Goal: Task Accomplishment & Management: Use online tool/utility

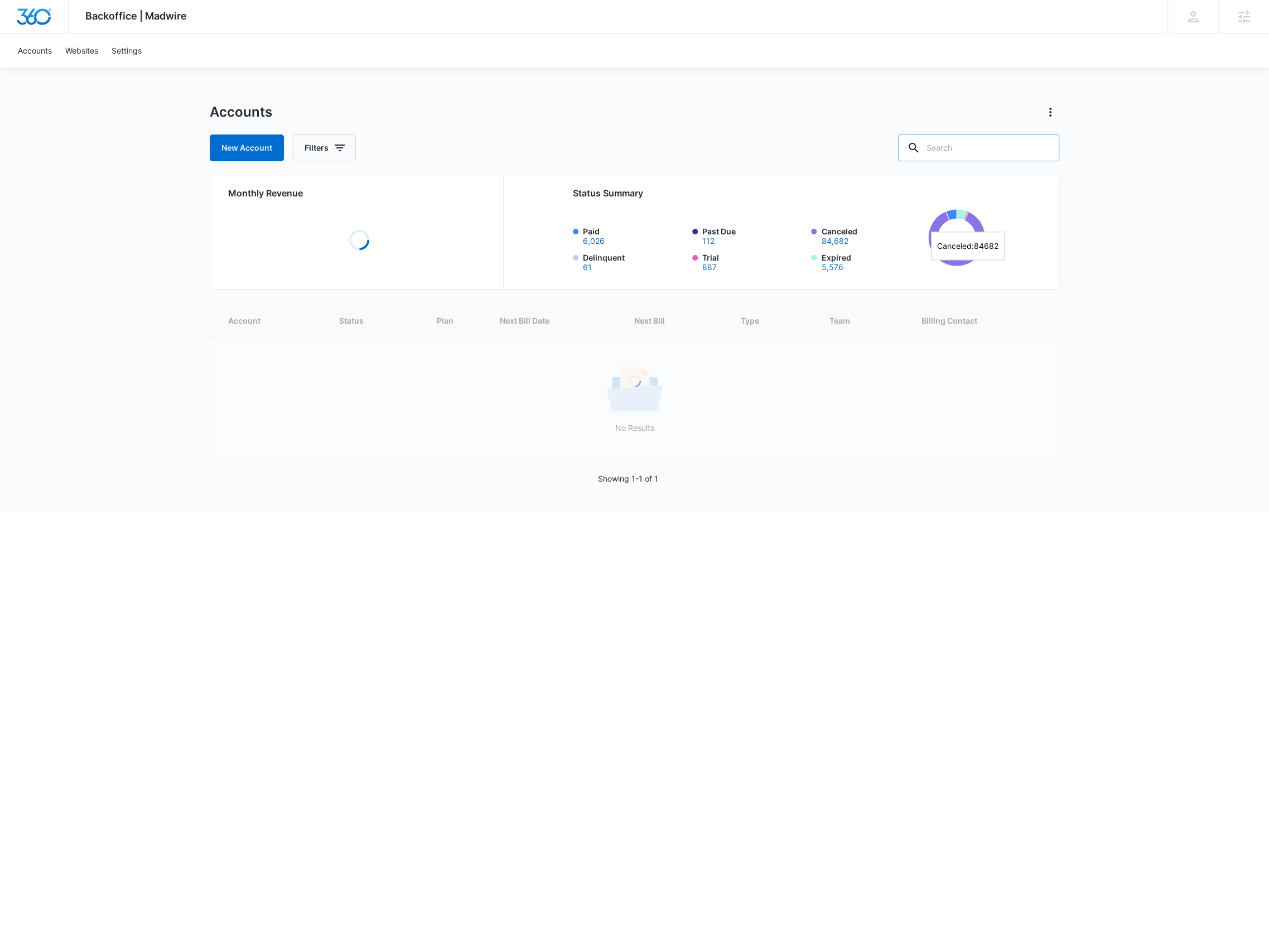
click at [995, 148] on input "text" at bounding box center [978, 148] width 161 height 27
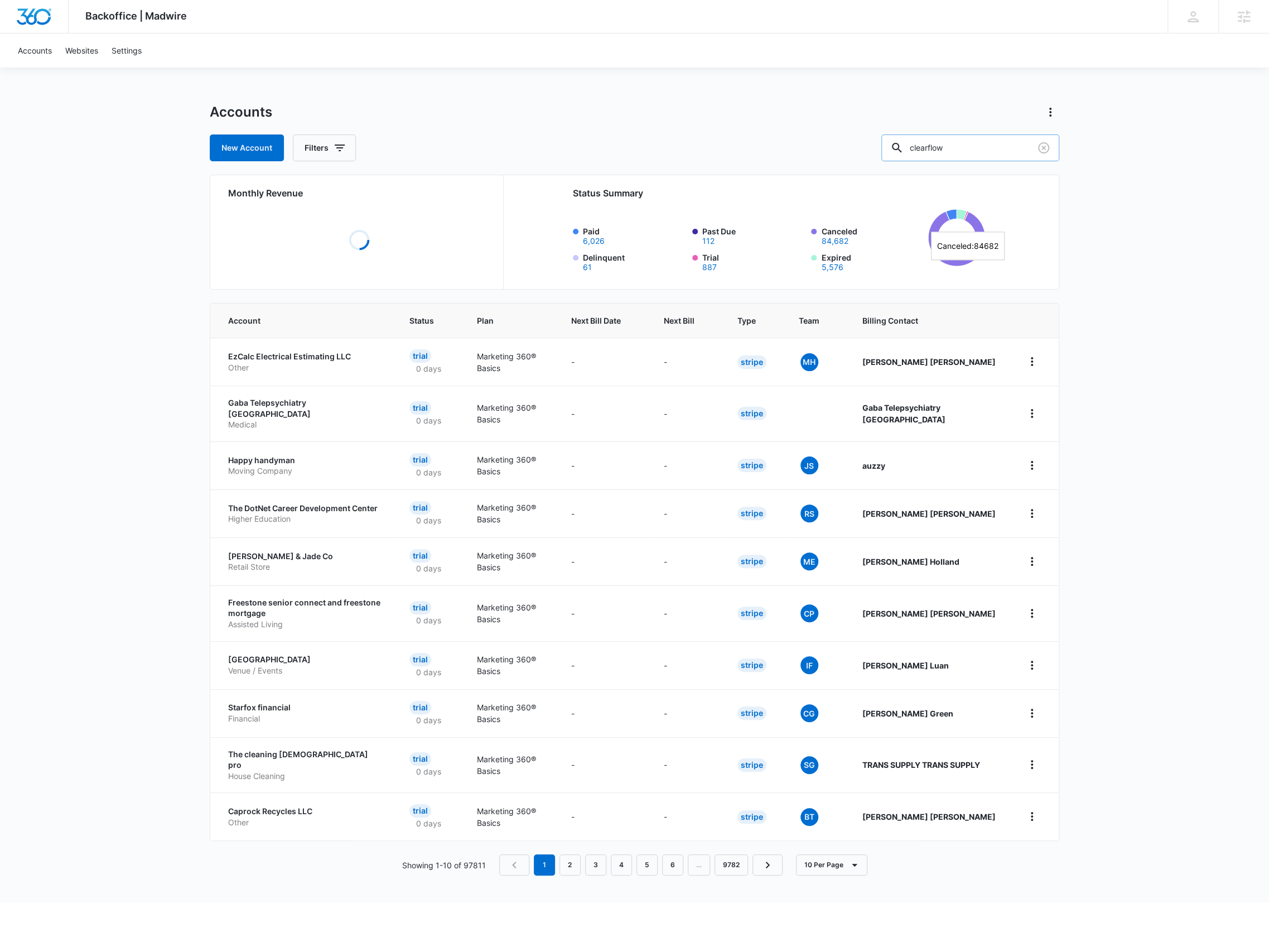
type input "clearflow"
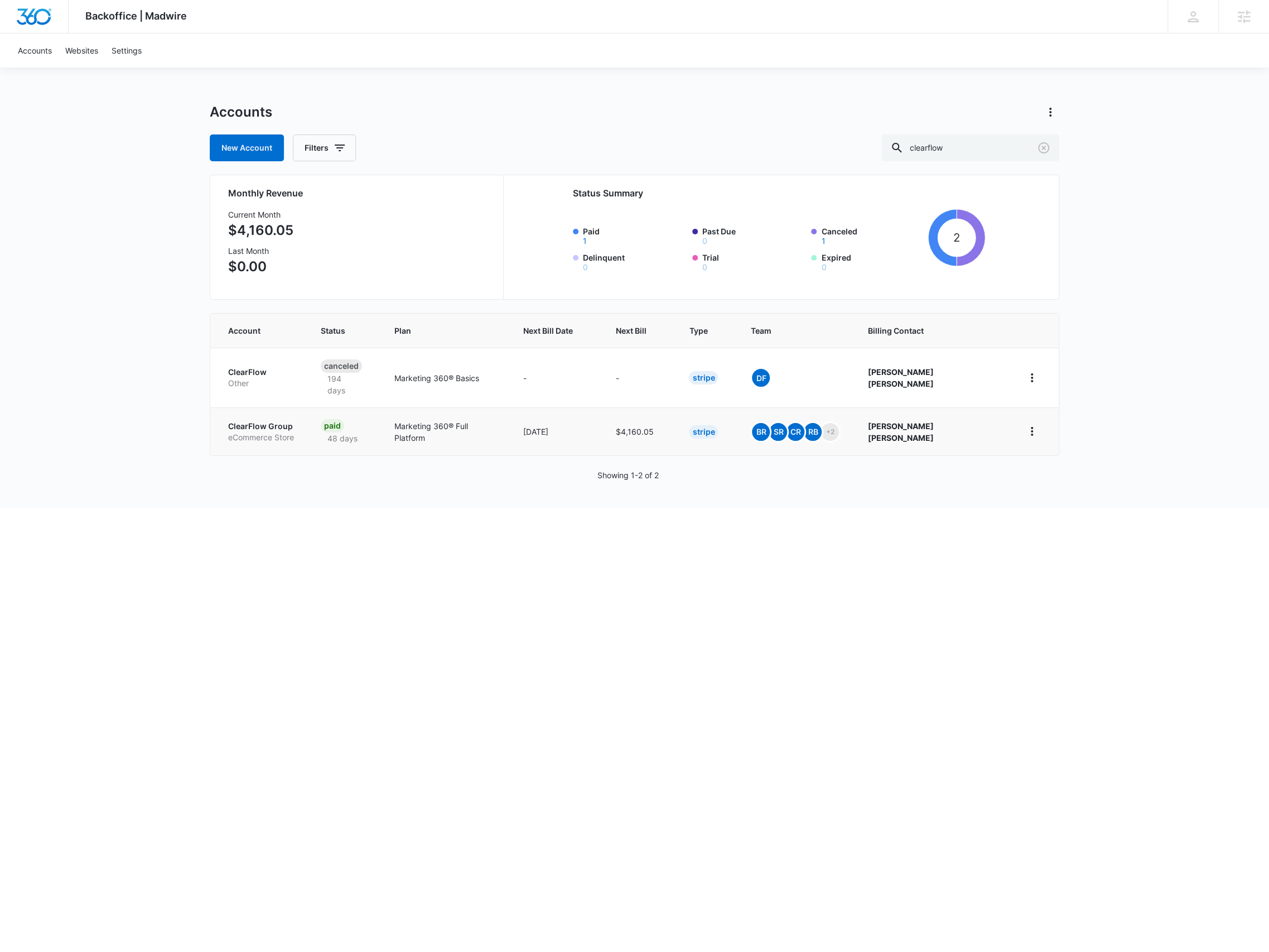
click at [277, 432] on p "eCommerce Store" at bounding box center [261, 437] width 66 height 11
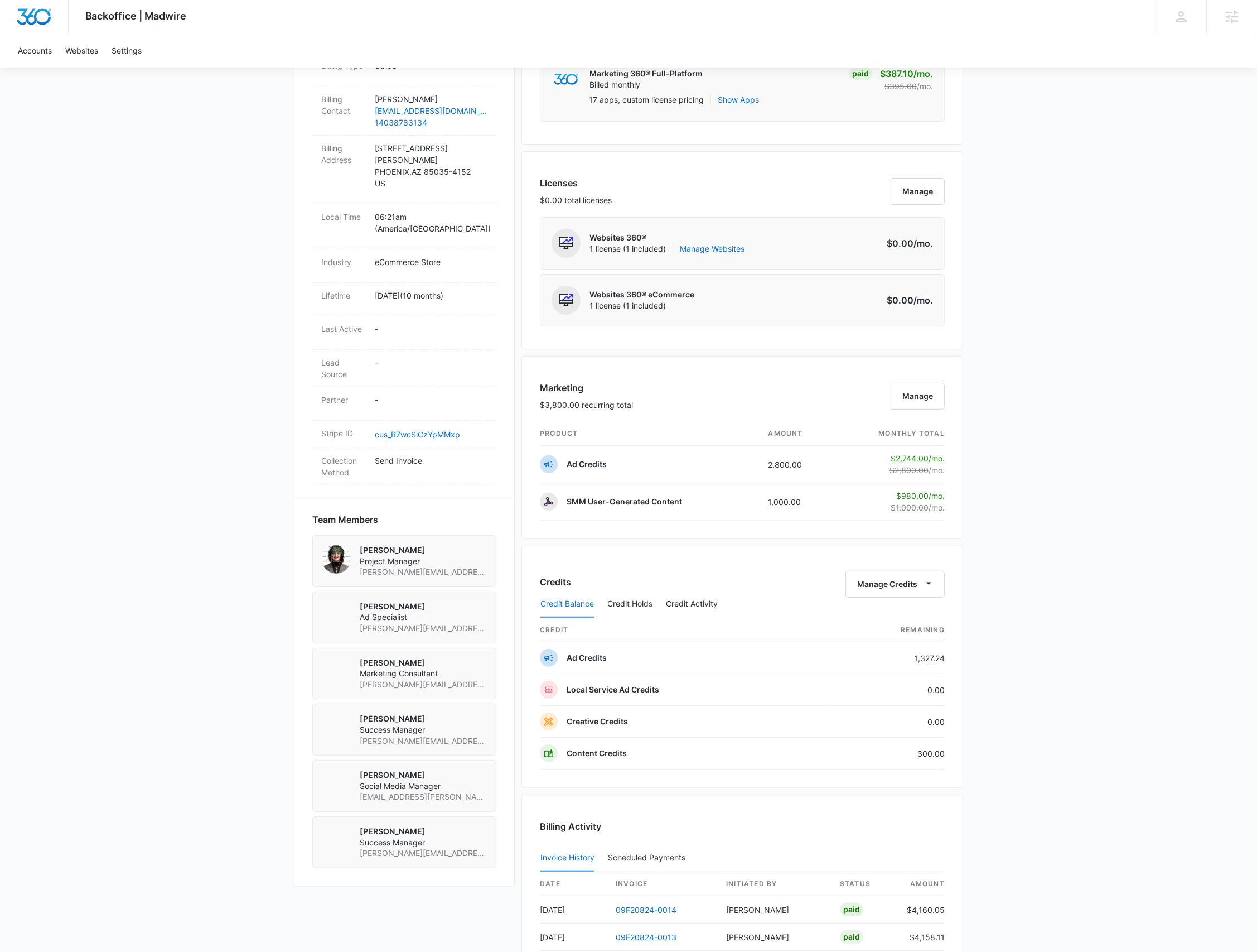
scroll to position [520, 0]
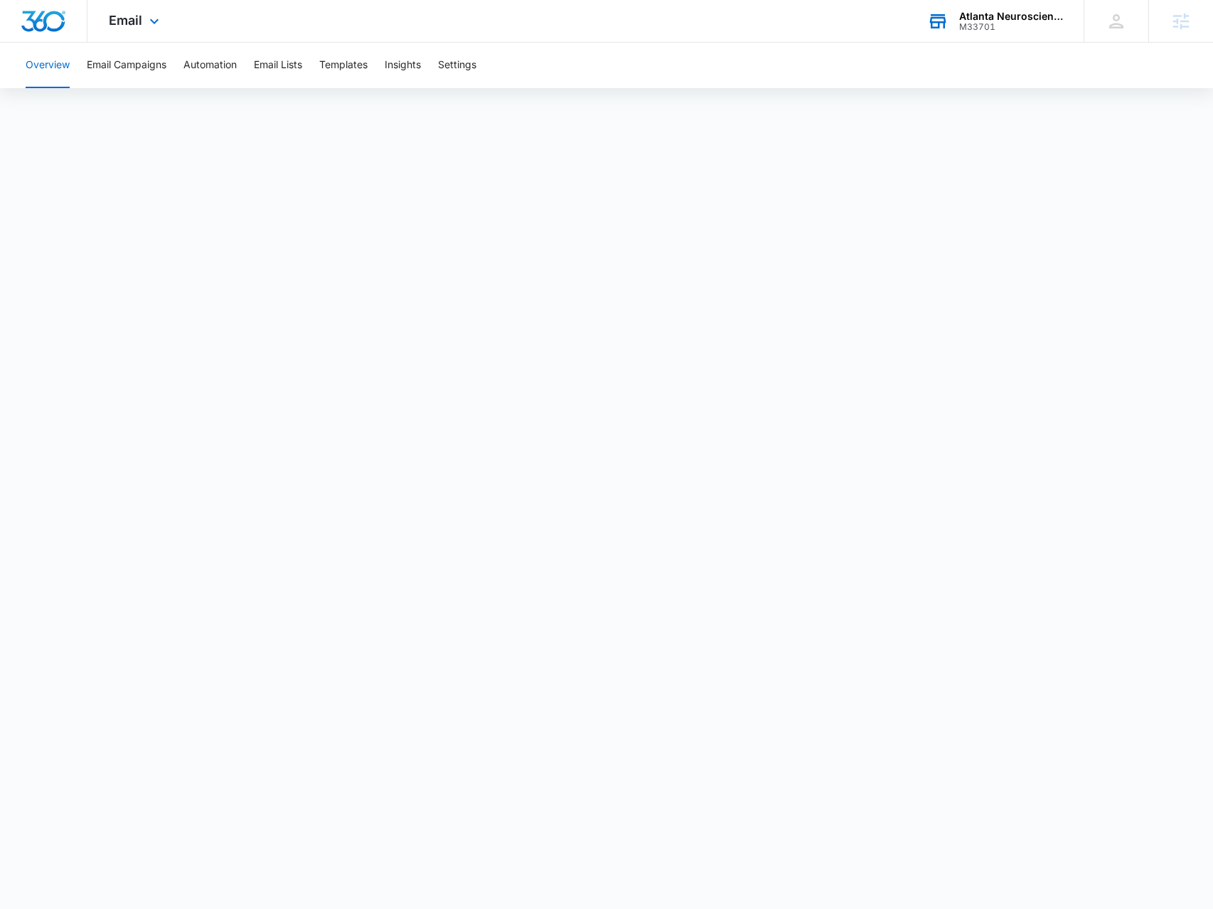
click at [1022, 34] on div "Atlanta Neuroscience Foundation M33701 Your Accounts View All" at bounding box center [994, 21] width 178 height 42
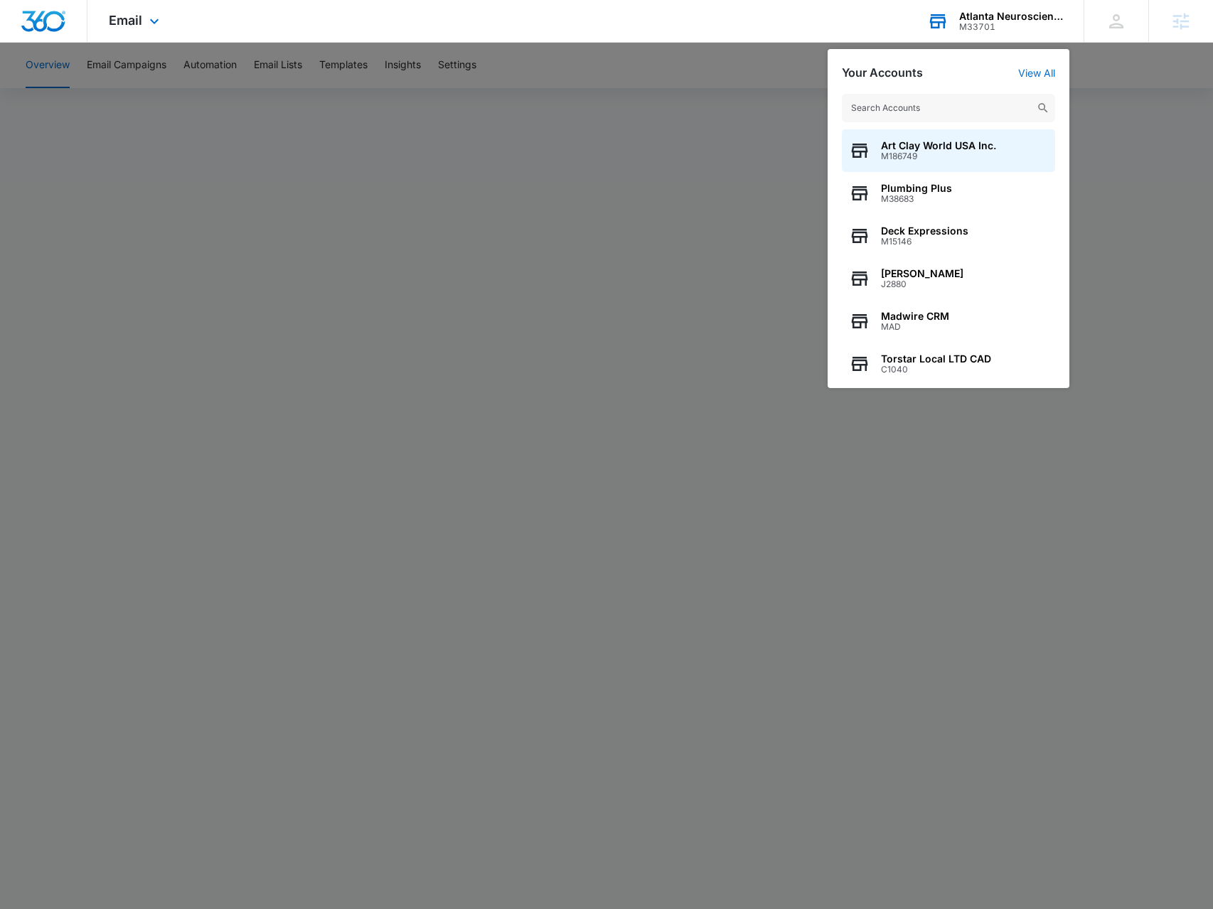
click at [952, 107] on input "text" at bounding box center [948, 108] width 213 height 28
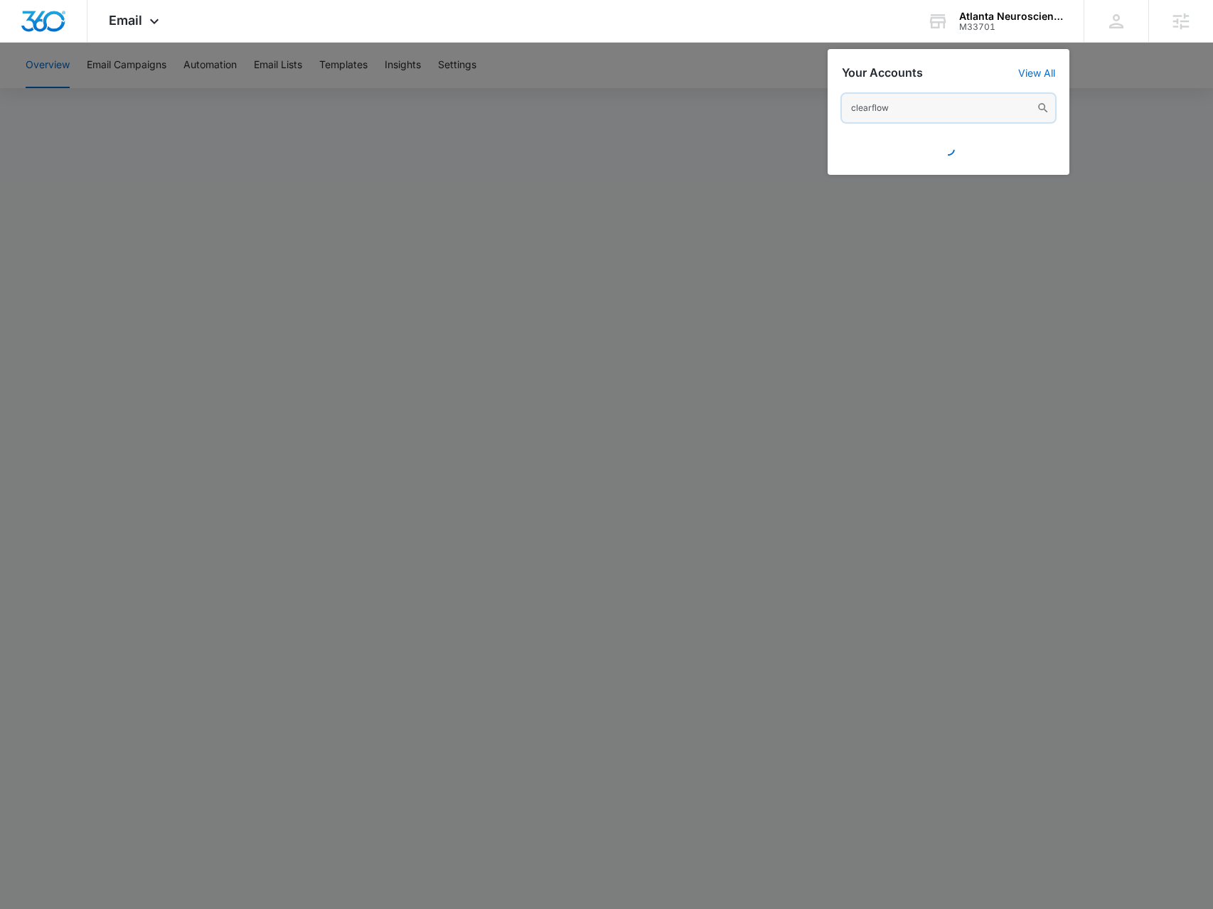
drag, startPoint x: 892, startPoint y: 102, endPoint x: 822, endPoint y: 107, distance: 70.6
click at [822, 43] on nav "Email Apps Reputation Websites Forms CRM Email Social Shop Payments POS Content…" at bounding box center [606, 21] width 1213 height 43
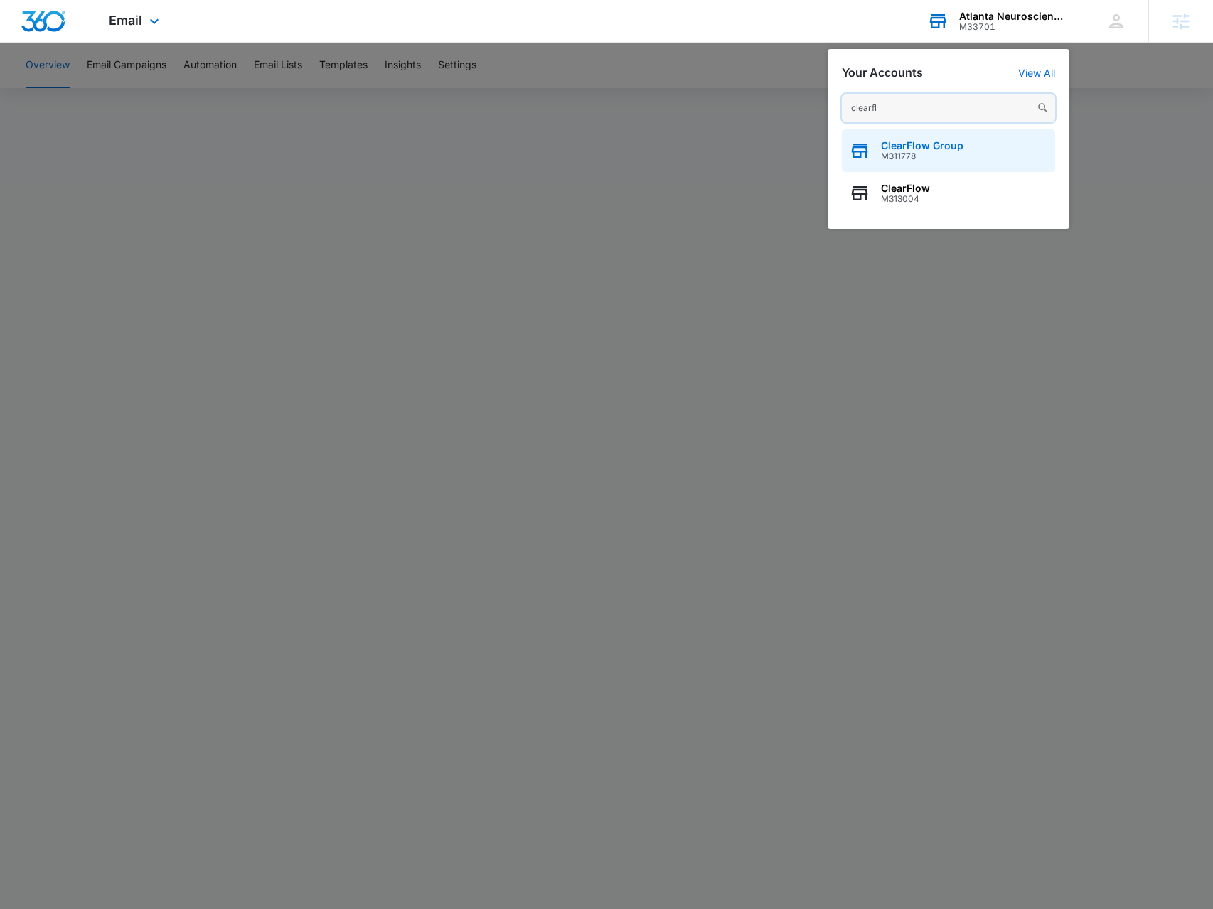
type input "clearfl"
click at [928, 151] on span "M311778" at bounding box center [922, 156] width 82 height 10
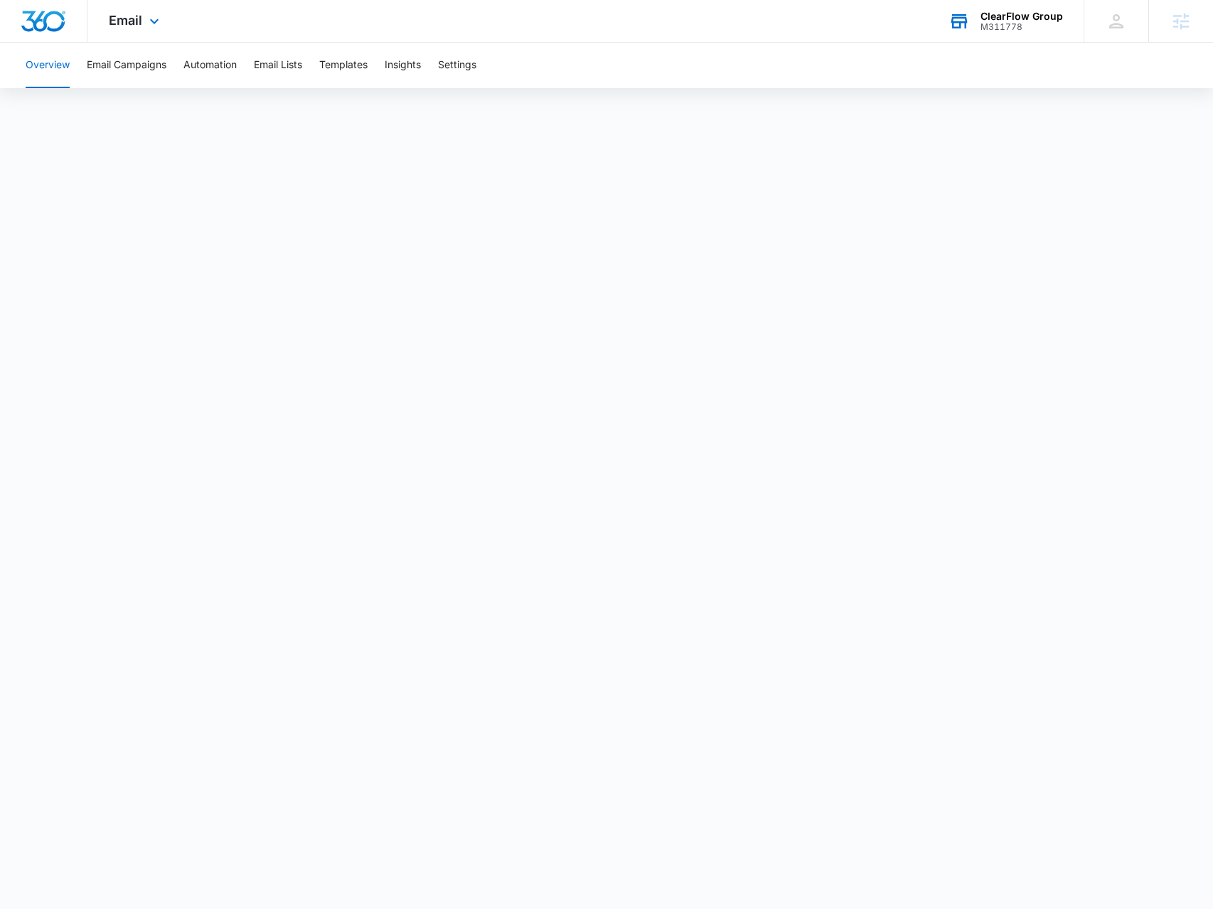
click at [119, 9] on div "Email Apps Reputation Forms CRM Email Social Payments POS Content Ads Intellige…" at bounding box center [135, 21] width 97 height 42
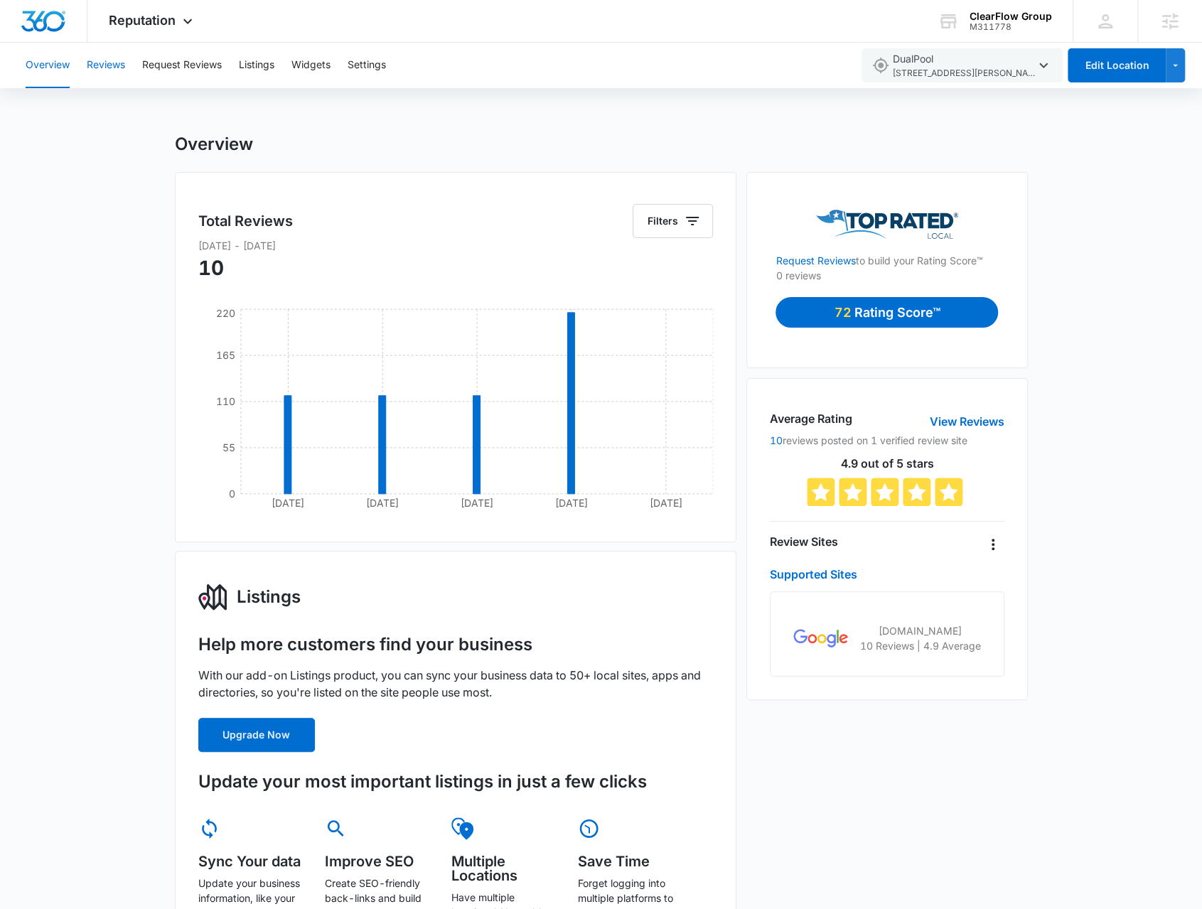
click at [118, 62] on button "Reviews" at bounding box center [106, 65] width 38 height 45
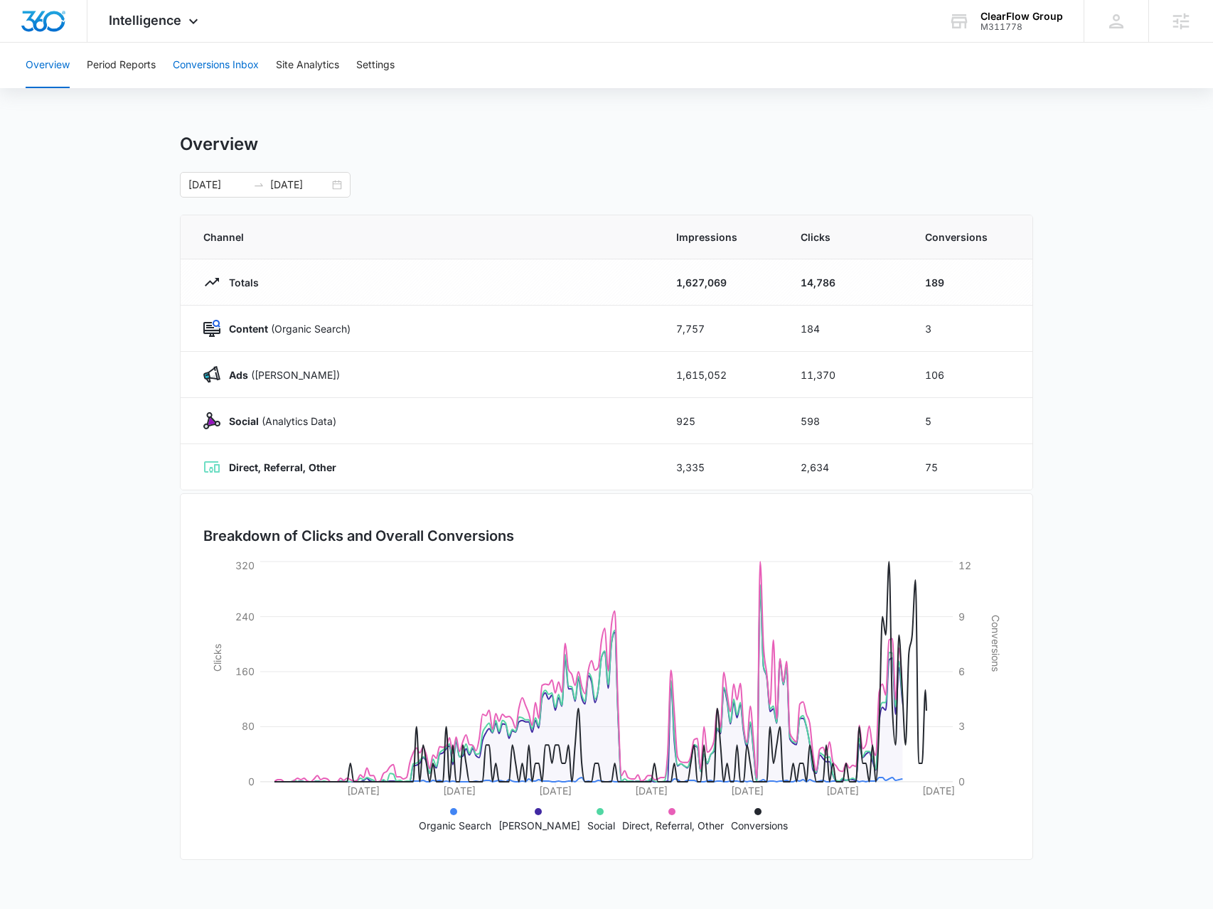
click at [223, 62] on button "Conversions Inbox" at bounding box center [216, 65] width 86 height 45
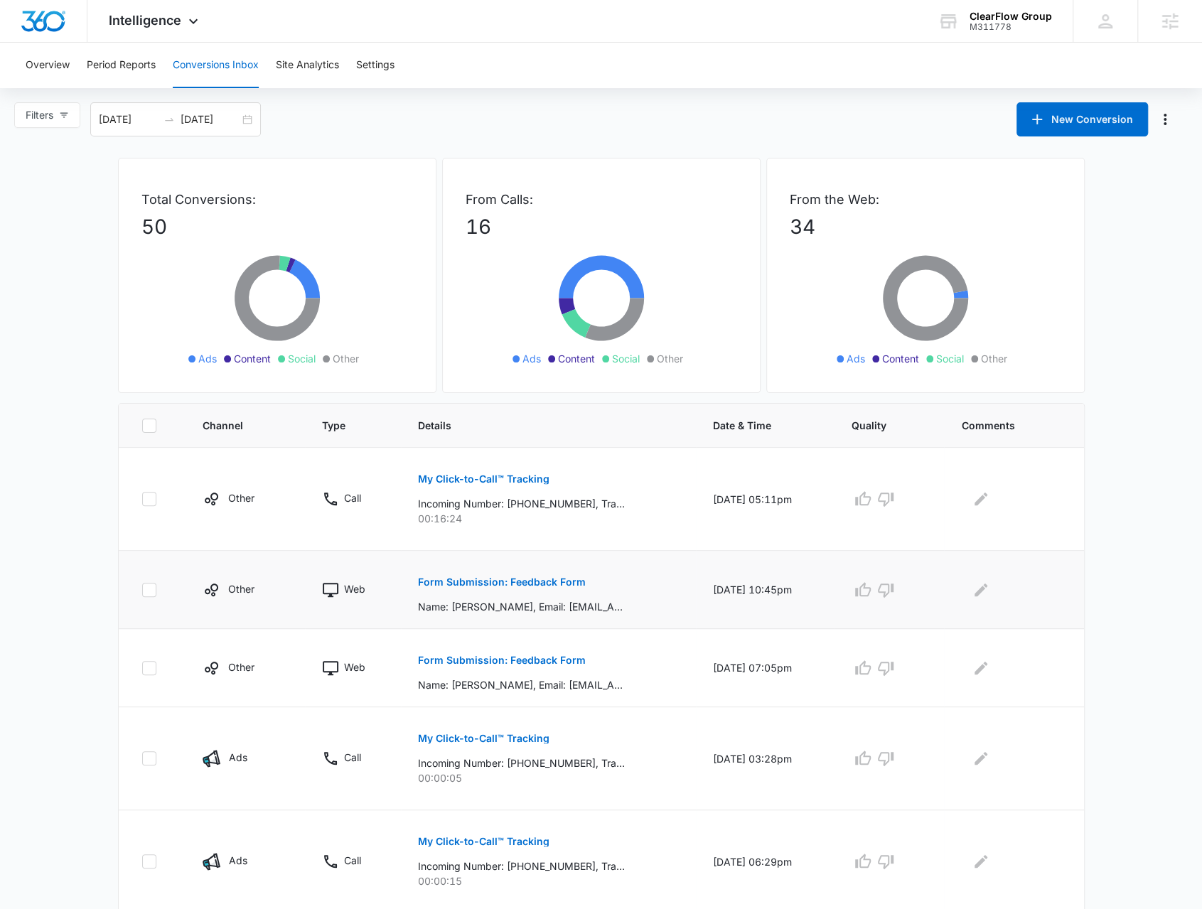
click at [478, 589] on button "Form Submission: Feedback Form" at bounding box center [502, 582] width 168 height 34
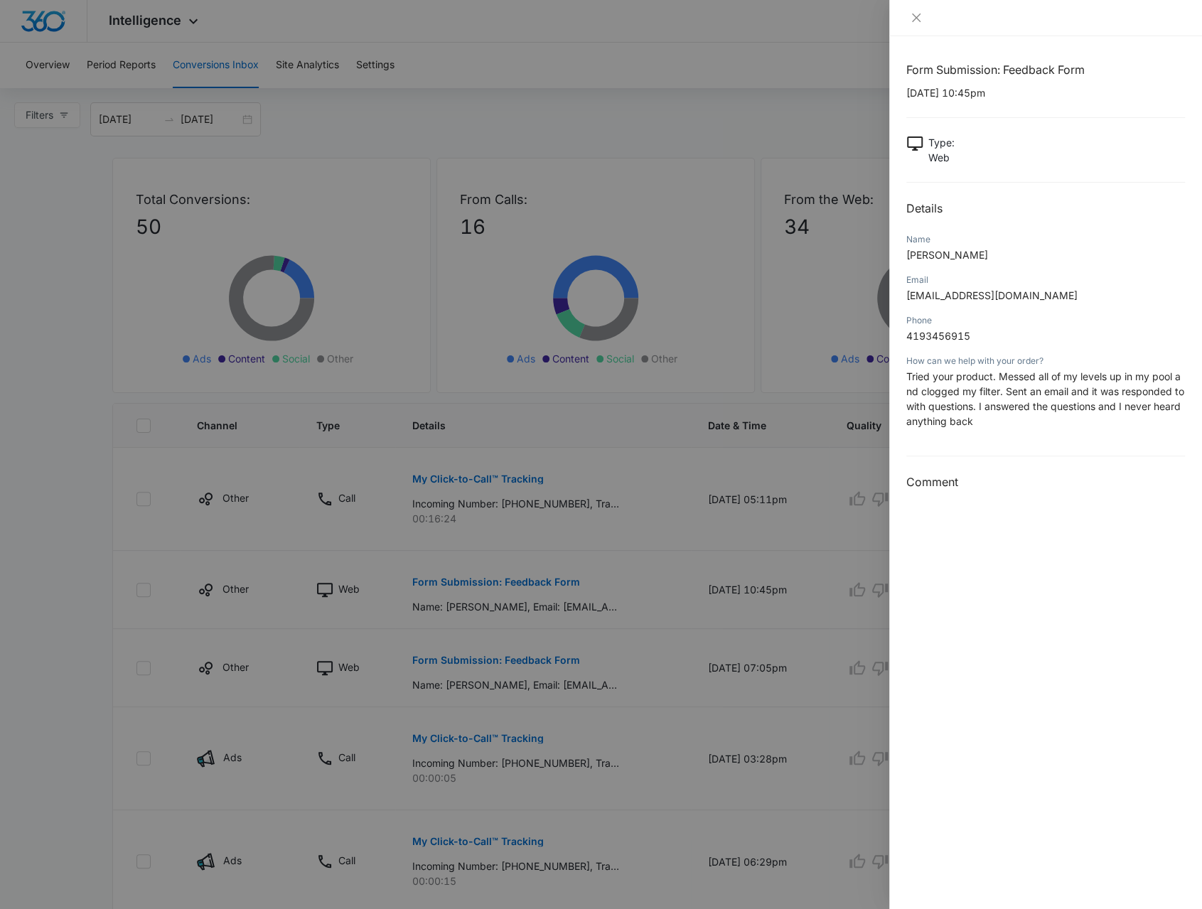
click at [481, 590] on div at bounding box center [601, 454] width 1202 height 909
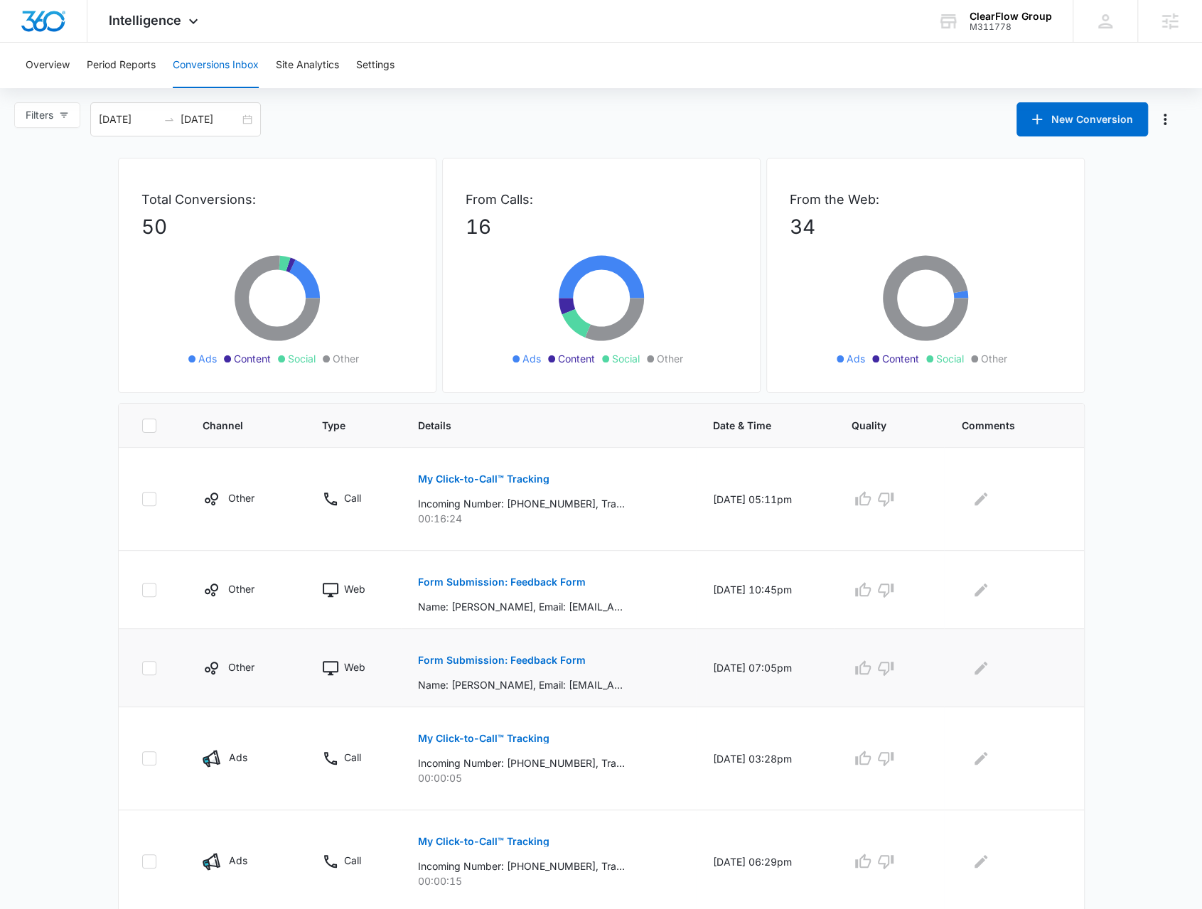
click at [473, 657] on p "Form Submission: Feedback Form" at bounding box center [502, 660] width 168 height 10
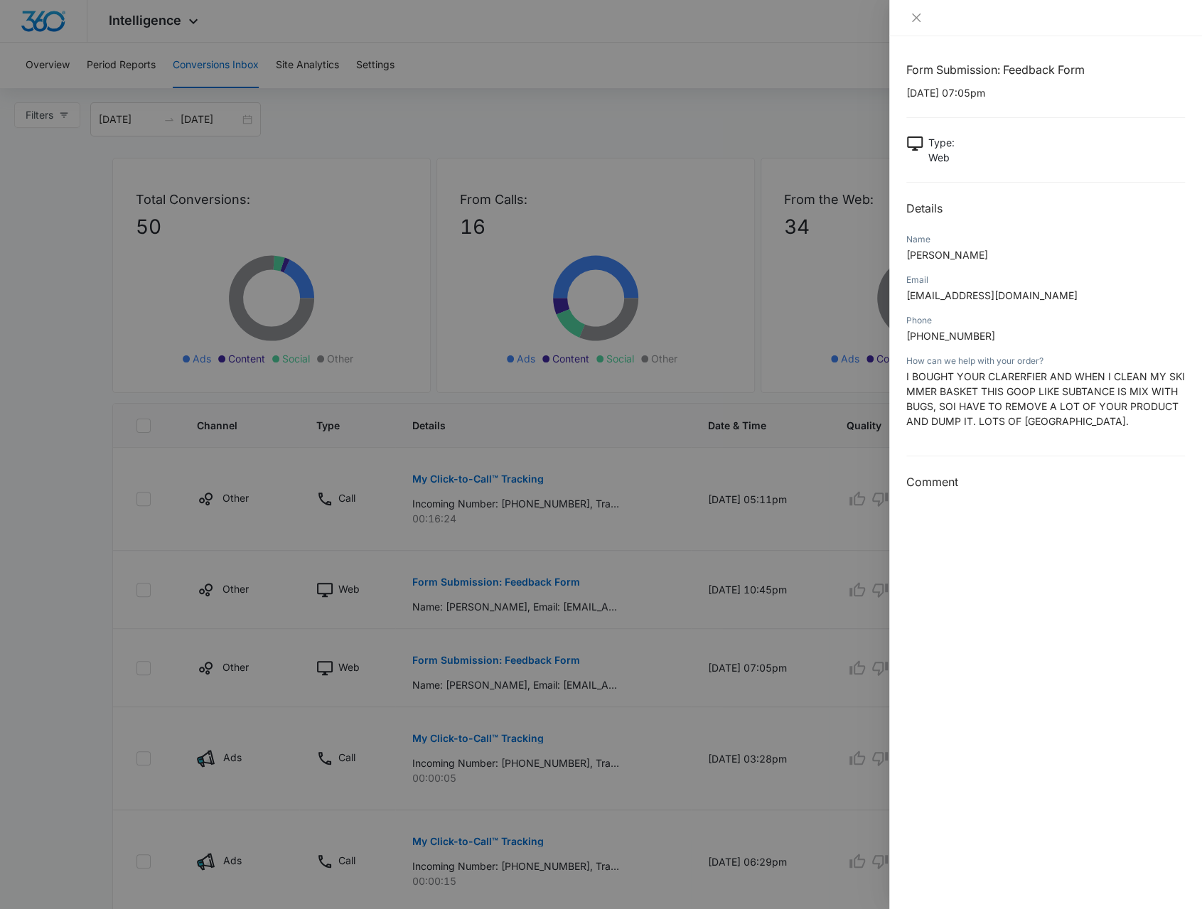
click at [489, 655] on div at bounding box center [601, 454] width 1202 height 909
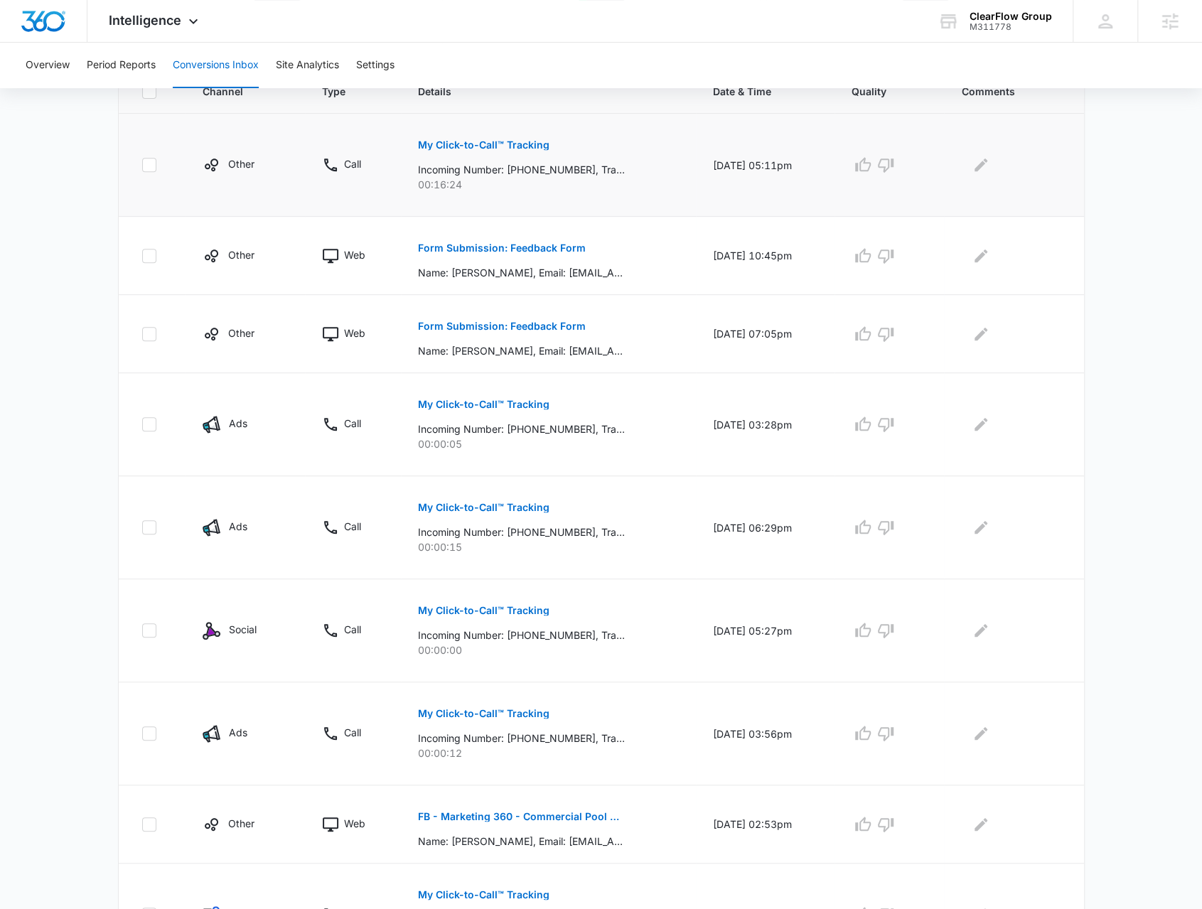
scroll to position [155, 0]
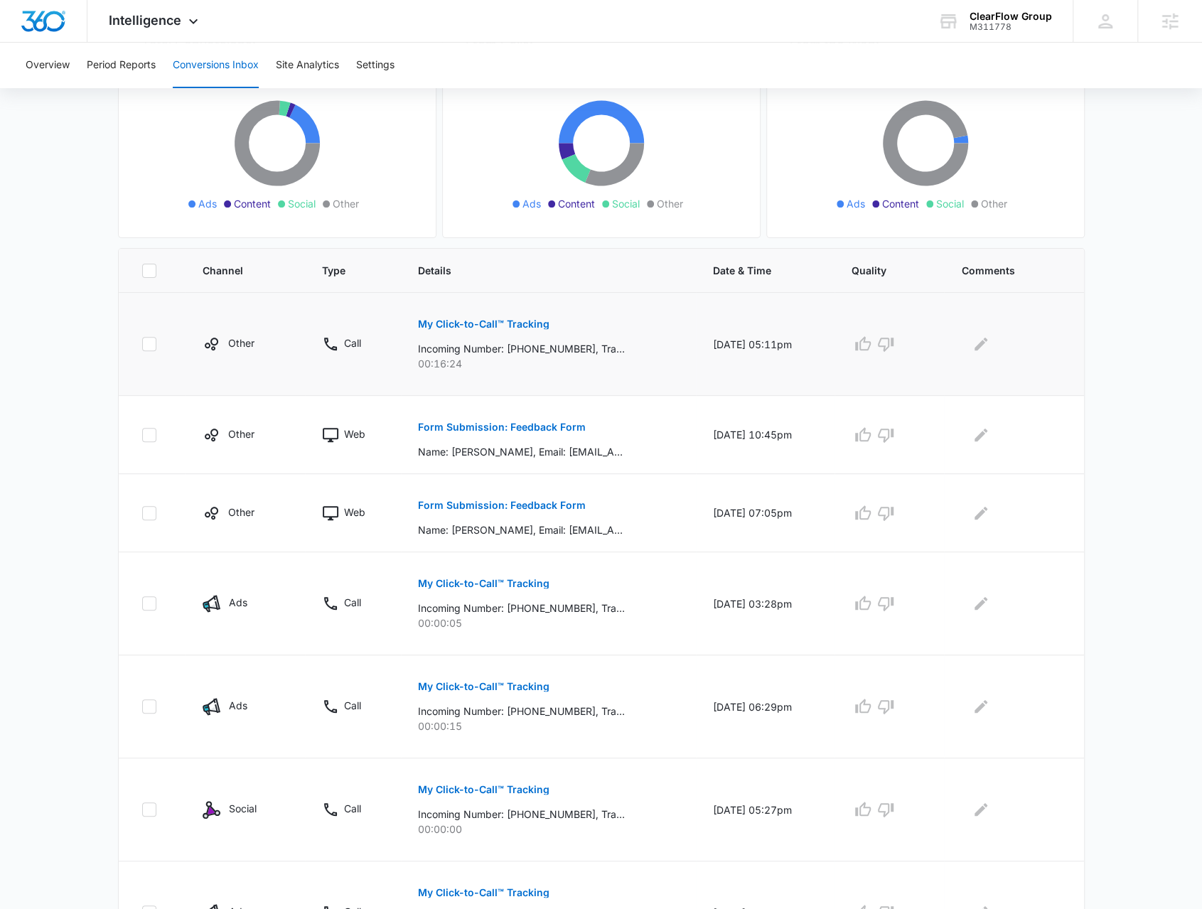
click at [480, 323] on p "My Click-to-Call™ Tracking" at bounding box center [483, 324] width 131 height 10
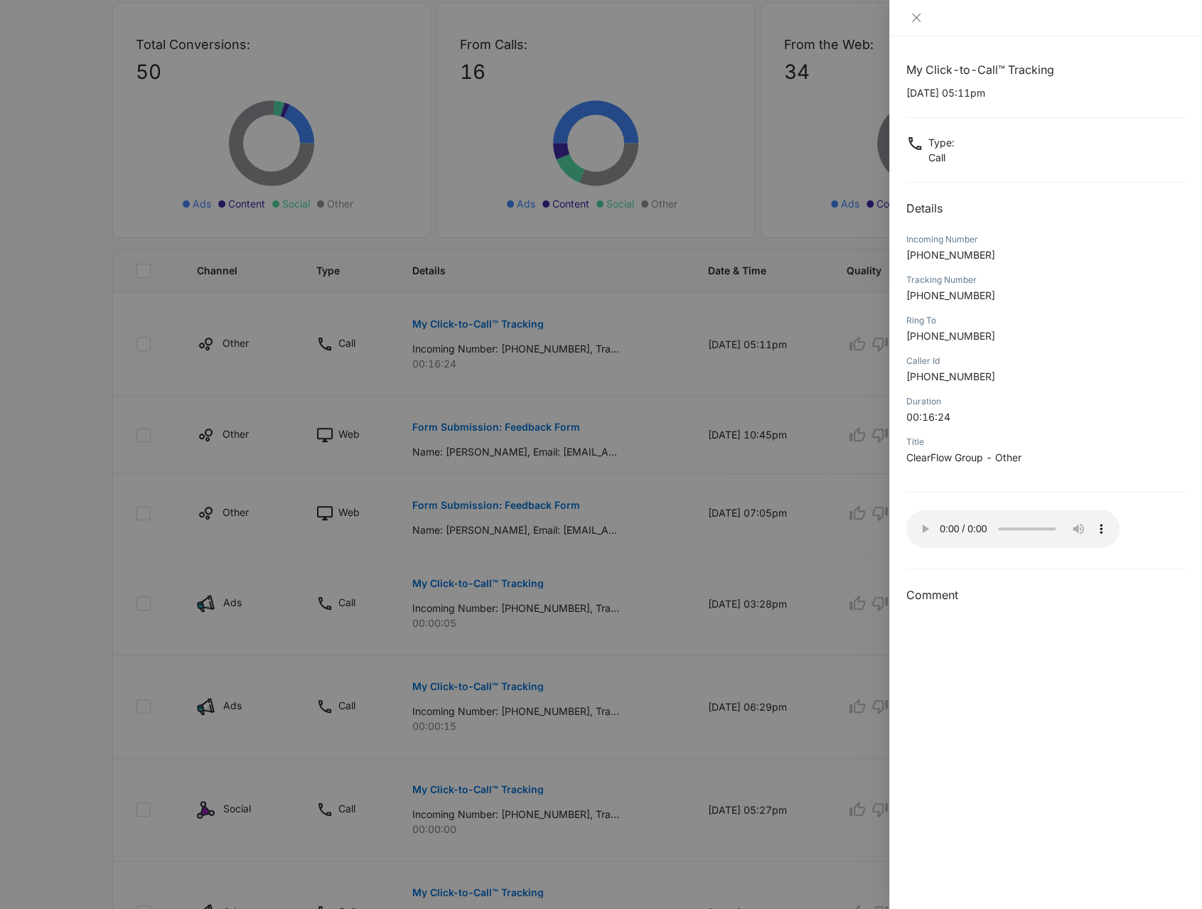
click at [505, 489] on div at bounding box center [601, 454] width 1202 height 909
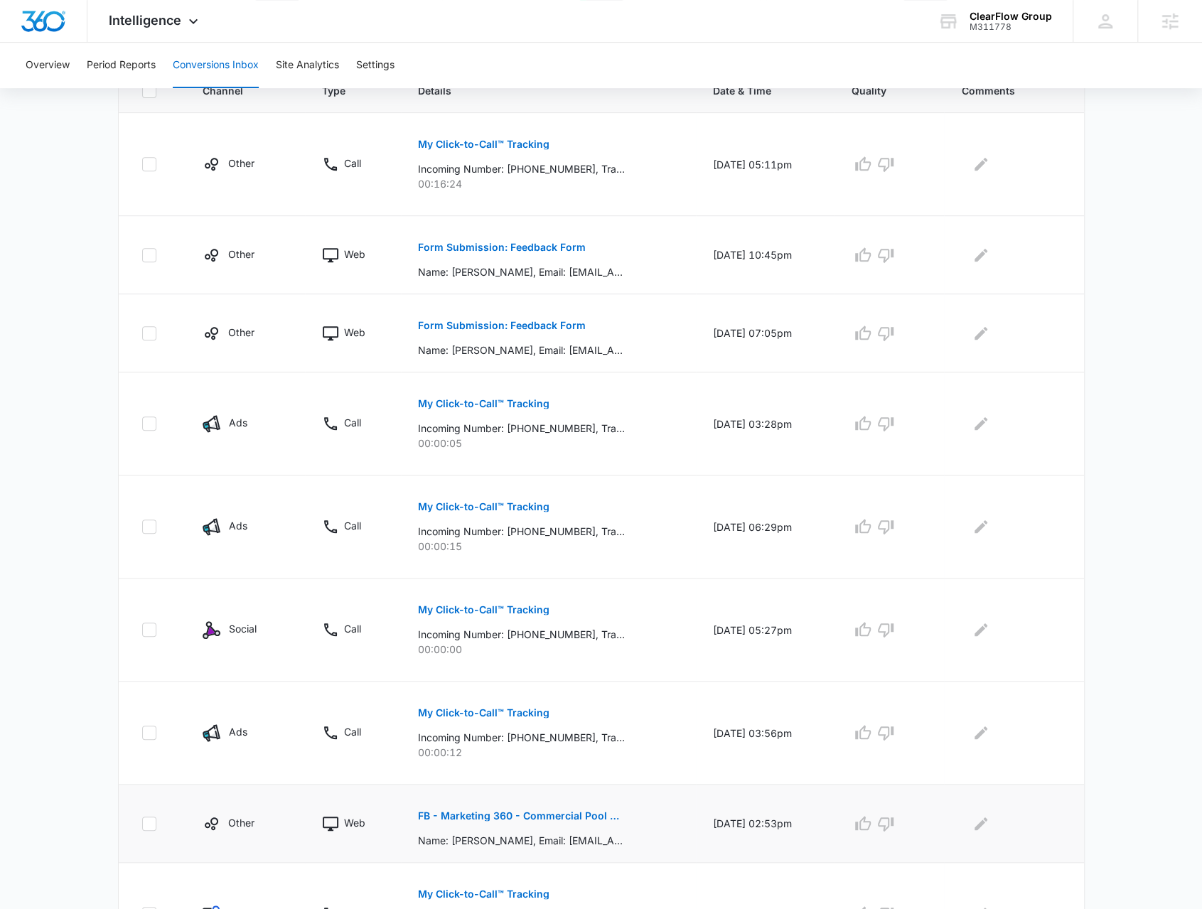
scroll to position [439, 0]
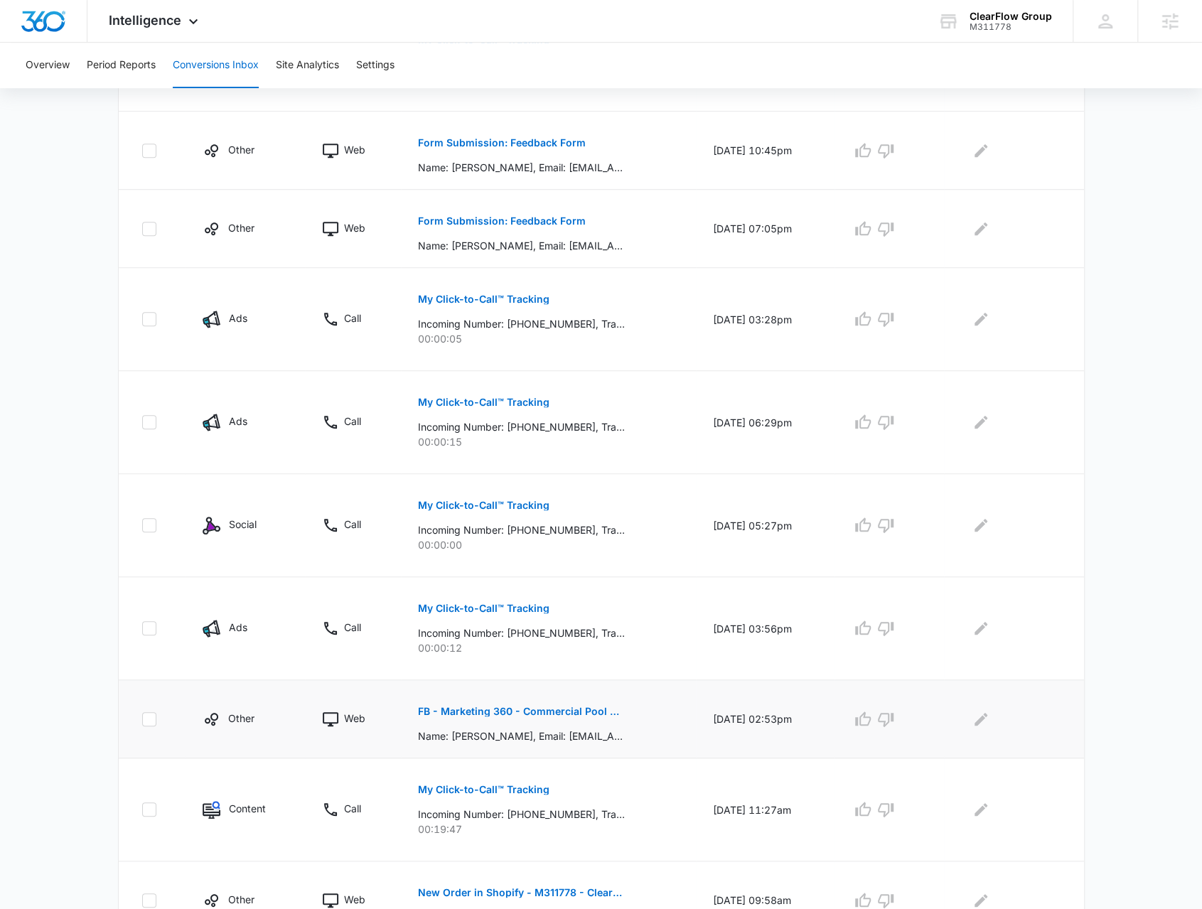
click at [539, 708] on p "FB - Marketing 360 - Commercial Pool Cleaning" at bounding box center [521, 711] width 207 height 10
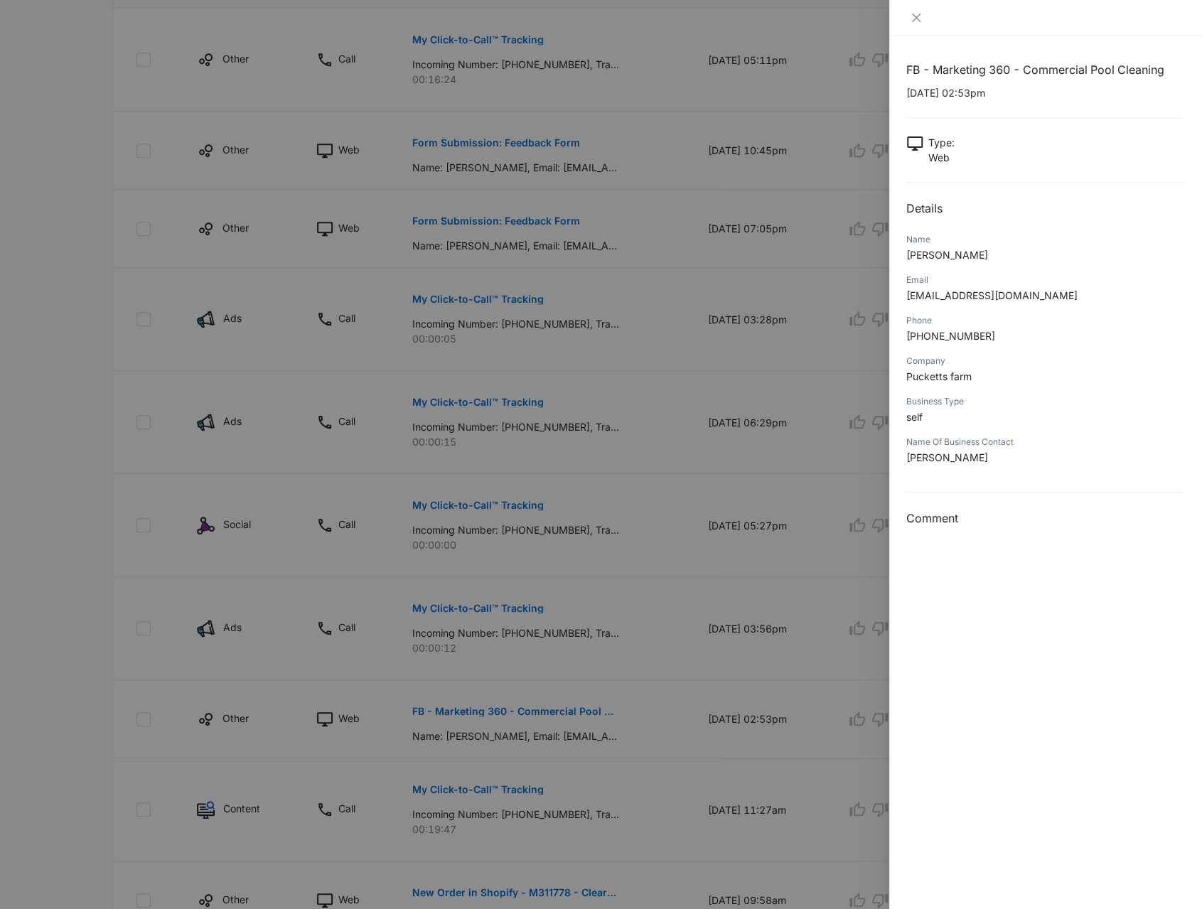
click at [560, 697] on div at bounding box center [601, 454] width 1202 height 909
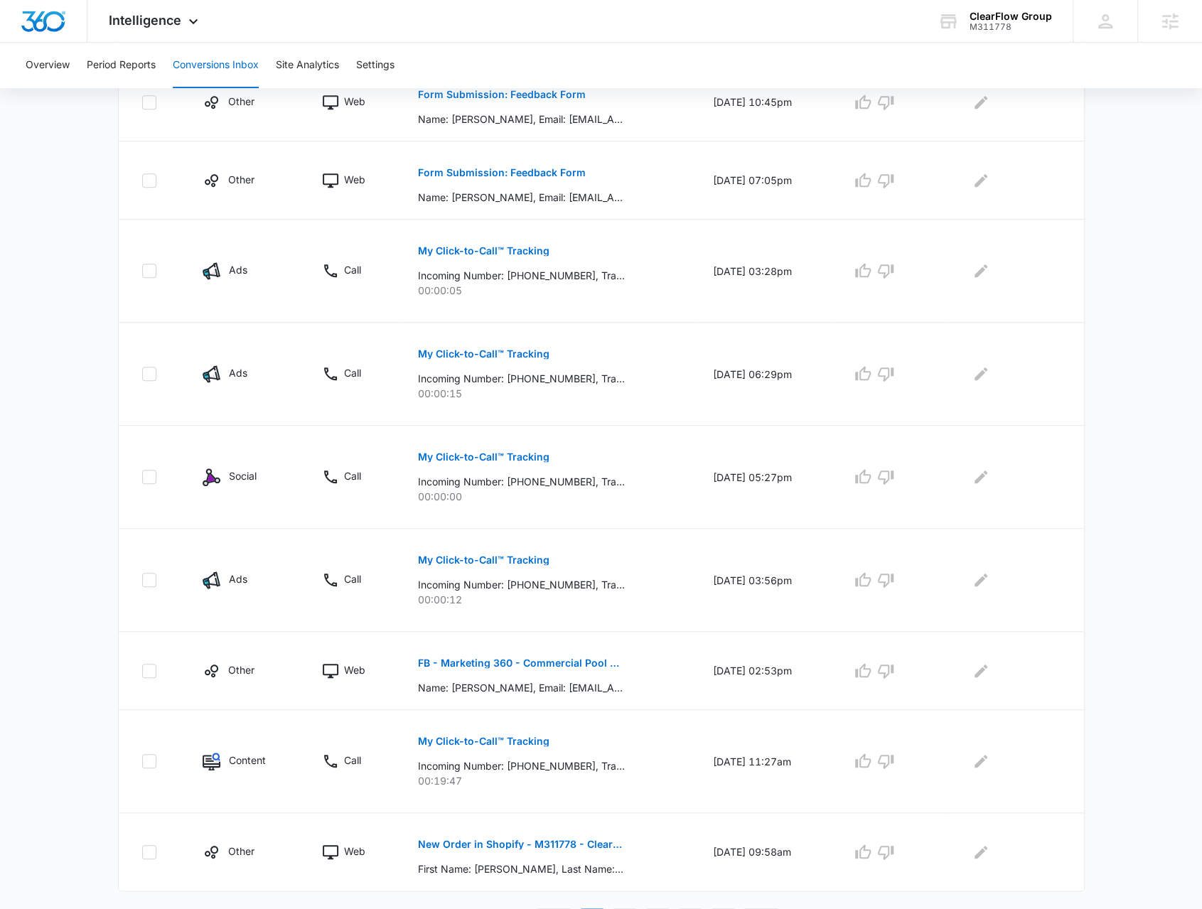
scroll to position [510, 0]
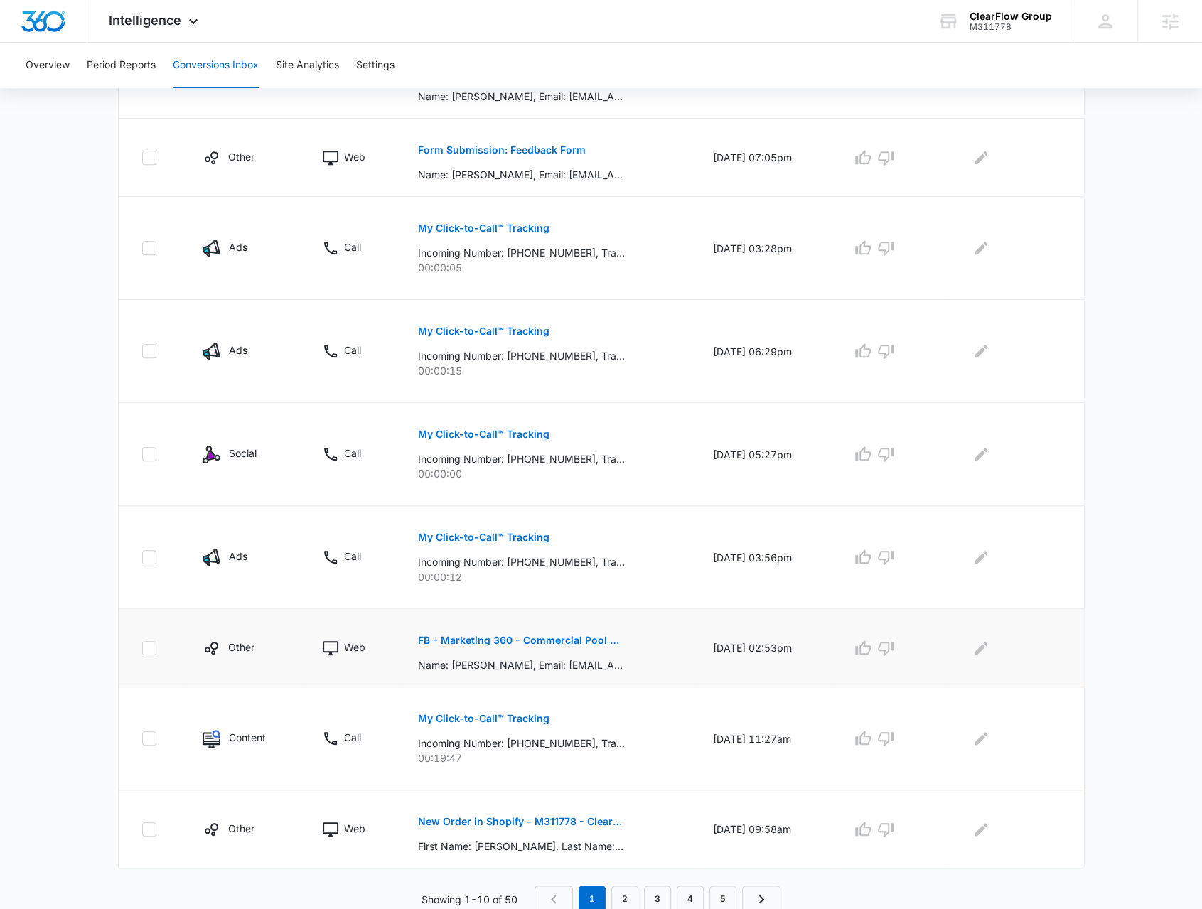
click at [570, 644] on button "FB - Marketing 360 - Commercial Pool Cleaning" at bounding box center [521, 640] width 207 height 34
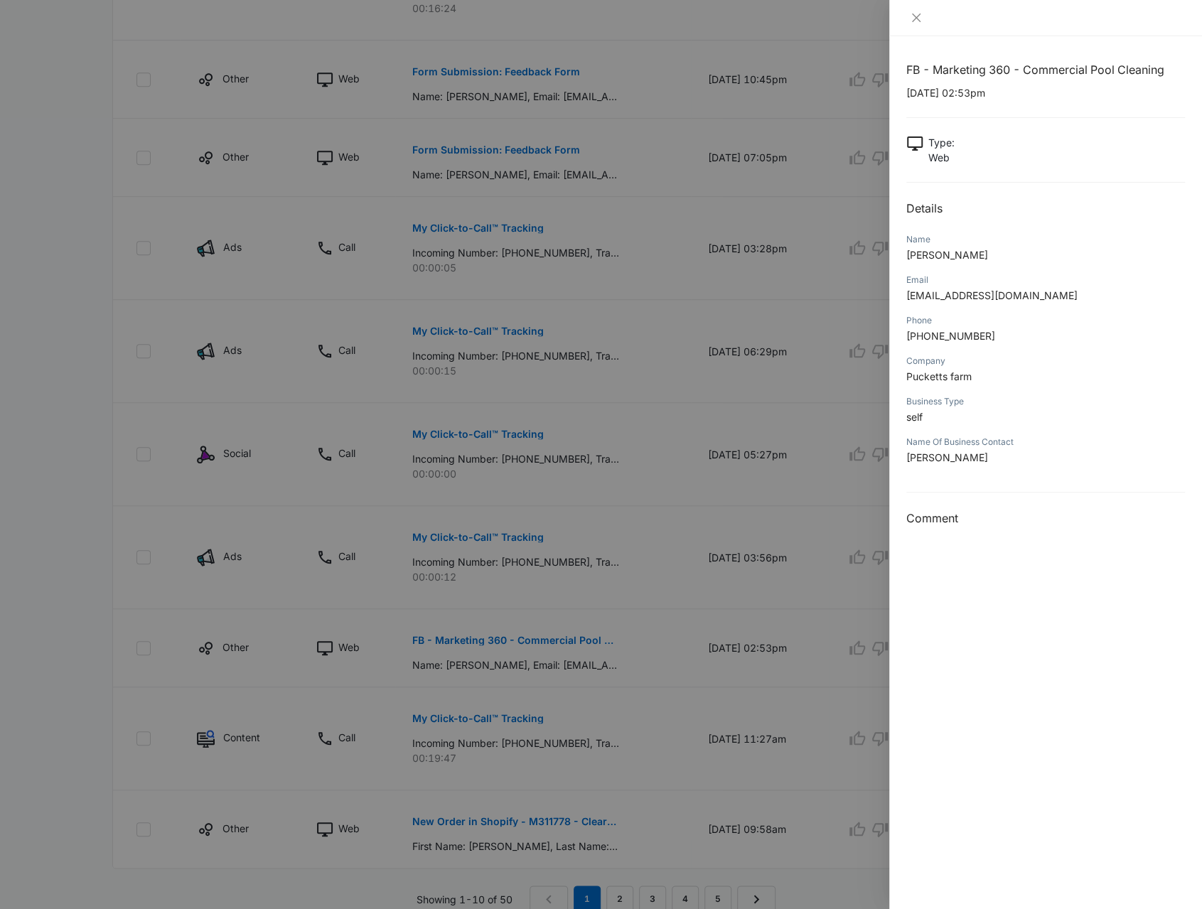
click at [942, 377] on span "Pucketts farm" at bounding box center [938, 376] width 65 height 12
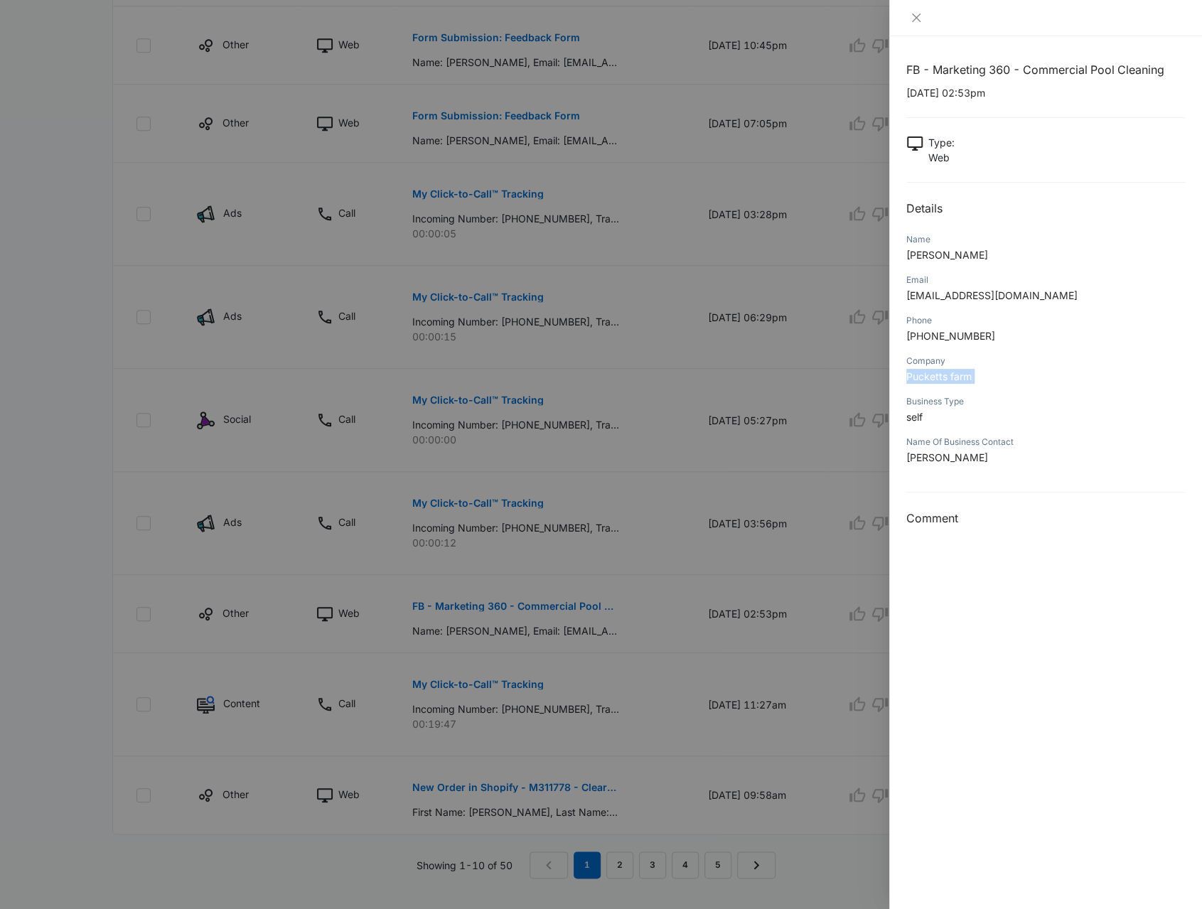
scroll to position [564, 0]
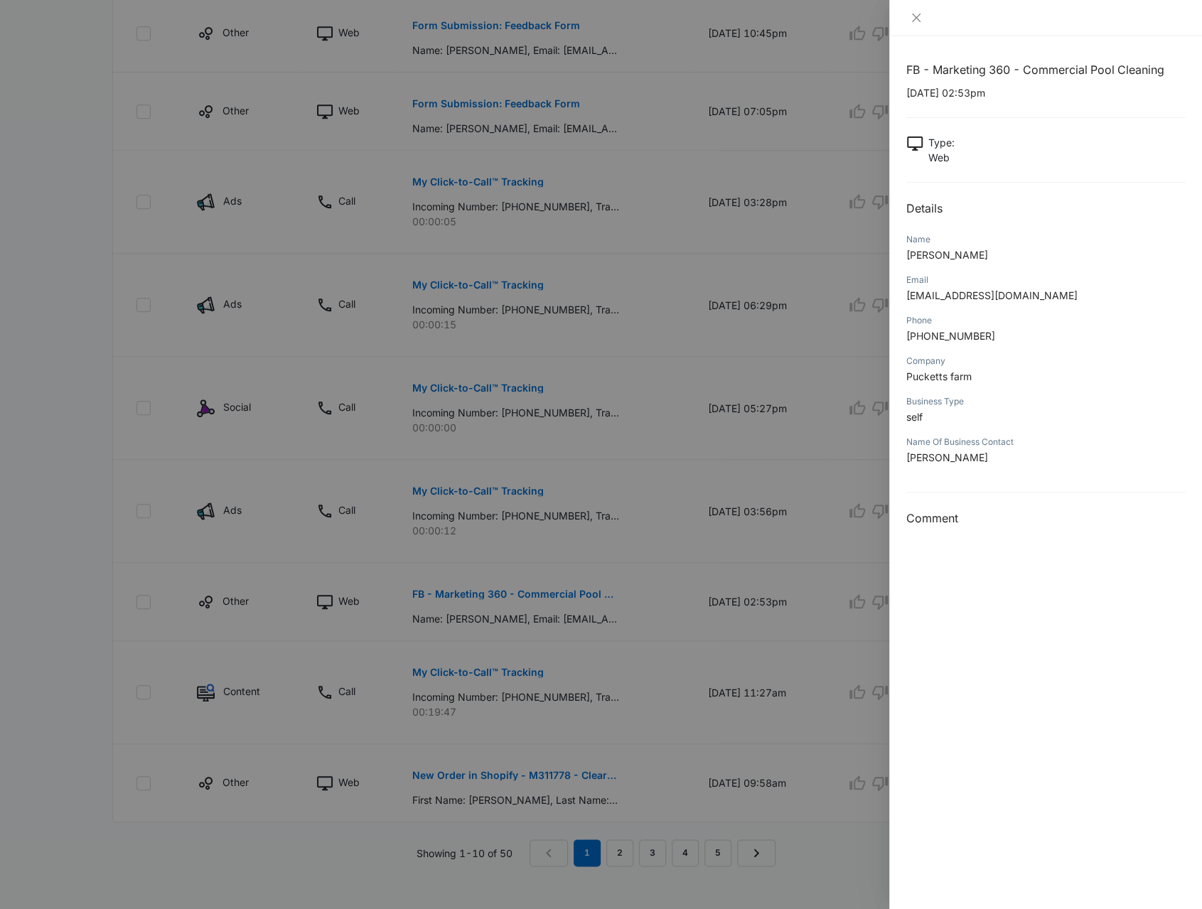
click at [724, 557] on div at bounding box center [601, 454] width 1202 height 909
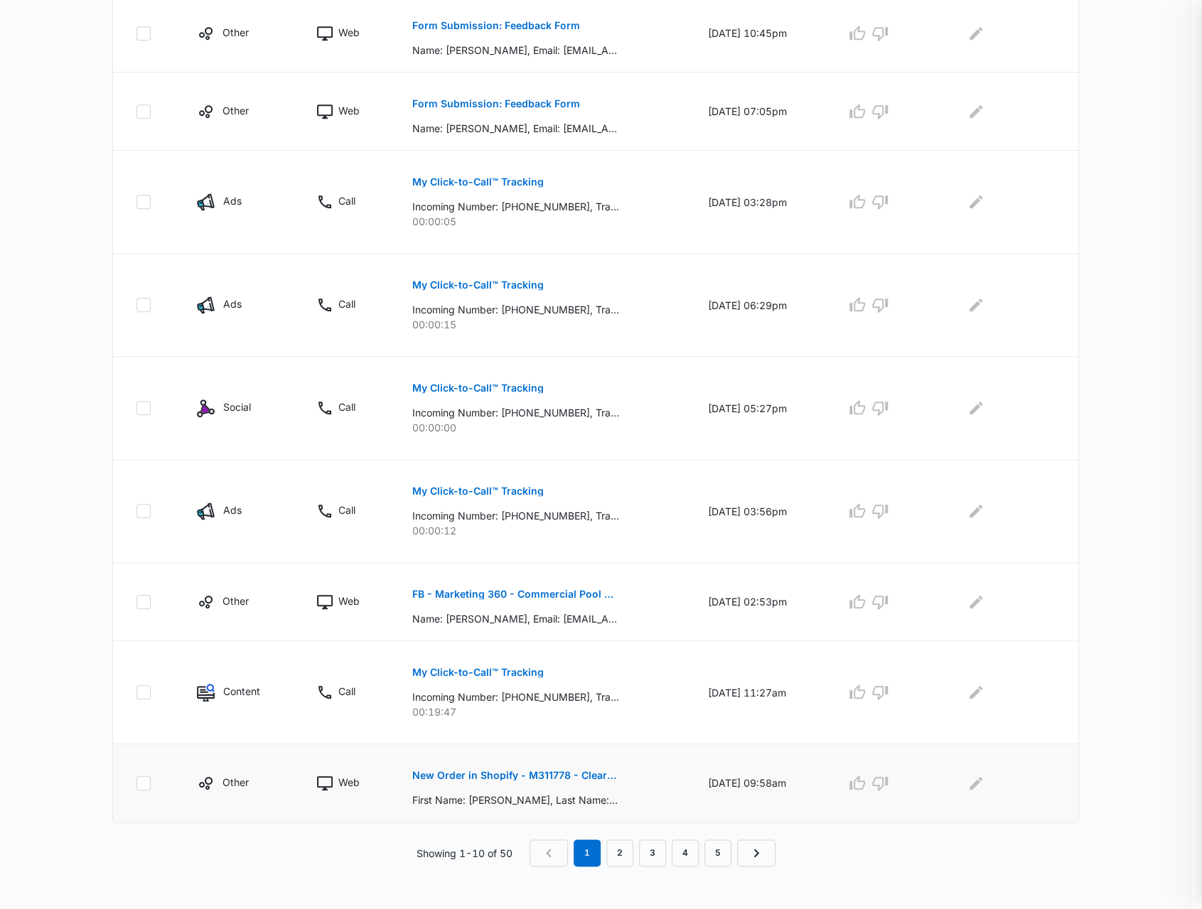
scroll to position [510, 0]
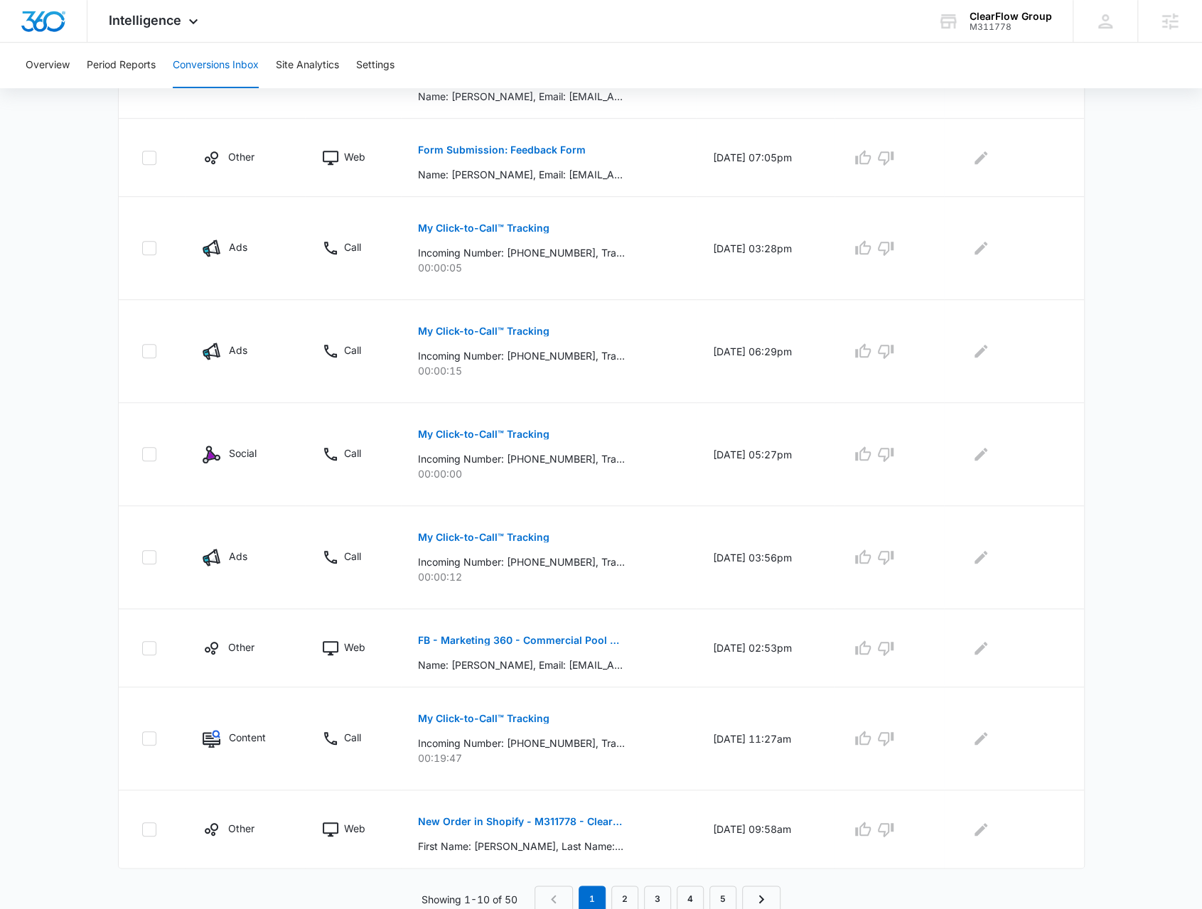
click at [640, 886] on nav "1 2 3 4 5" at bounding box center [657, 899] width 246 height 27
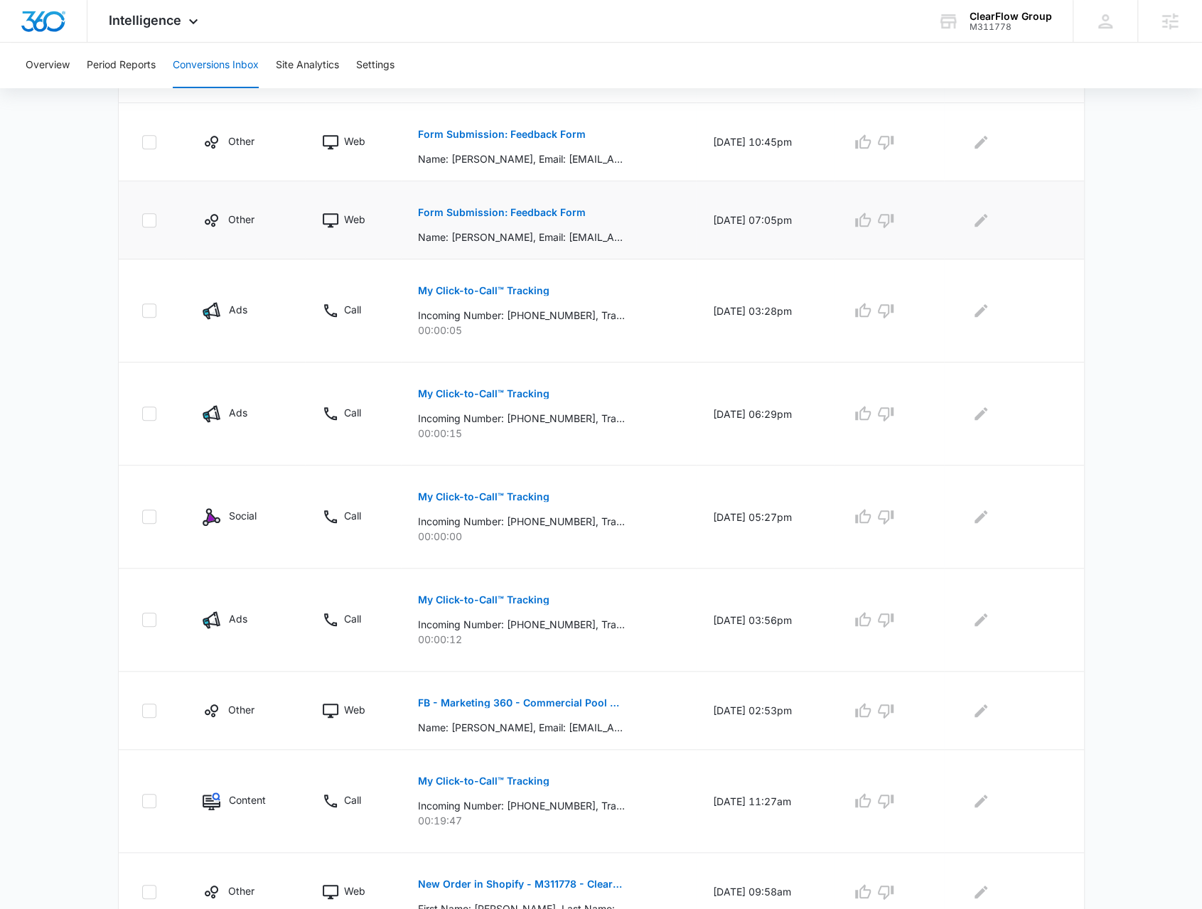
scroll to position [297, 0]
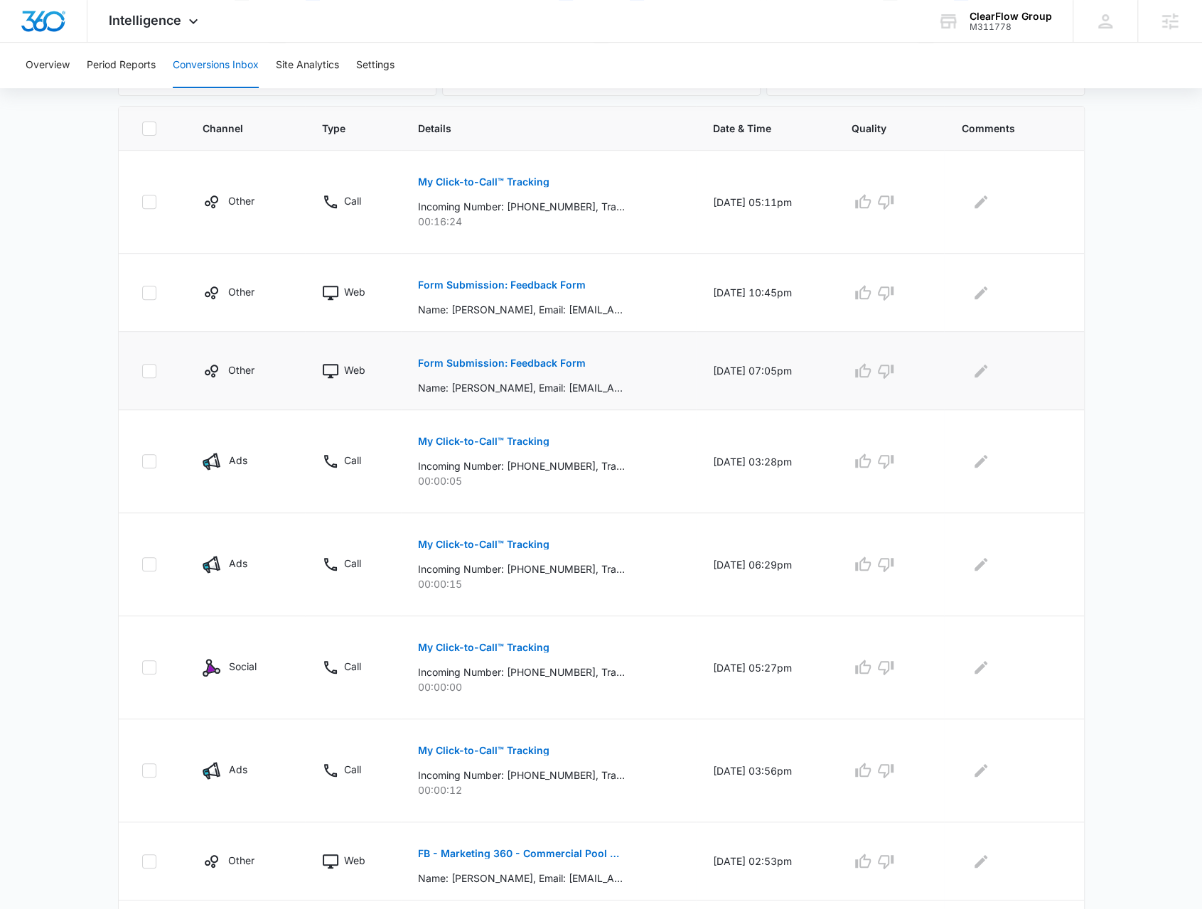
click at [547, 372] on button "Form Submission: Feedback Form" at bounding box center [502, 363] width 168 height 34
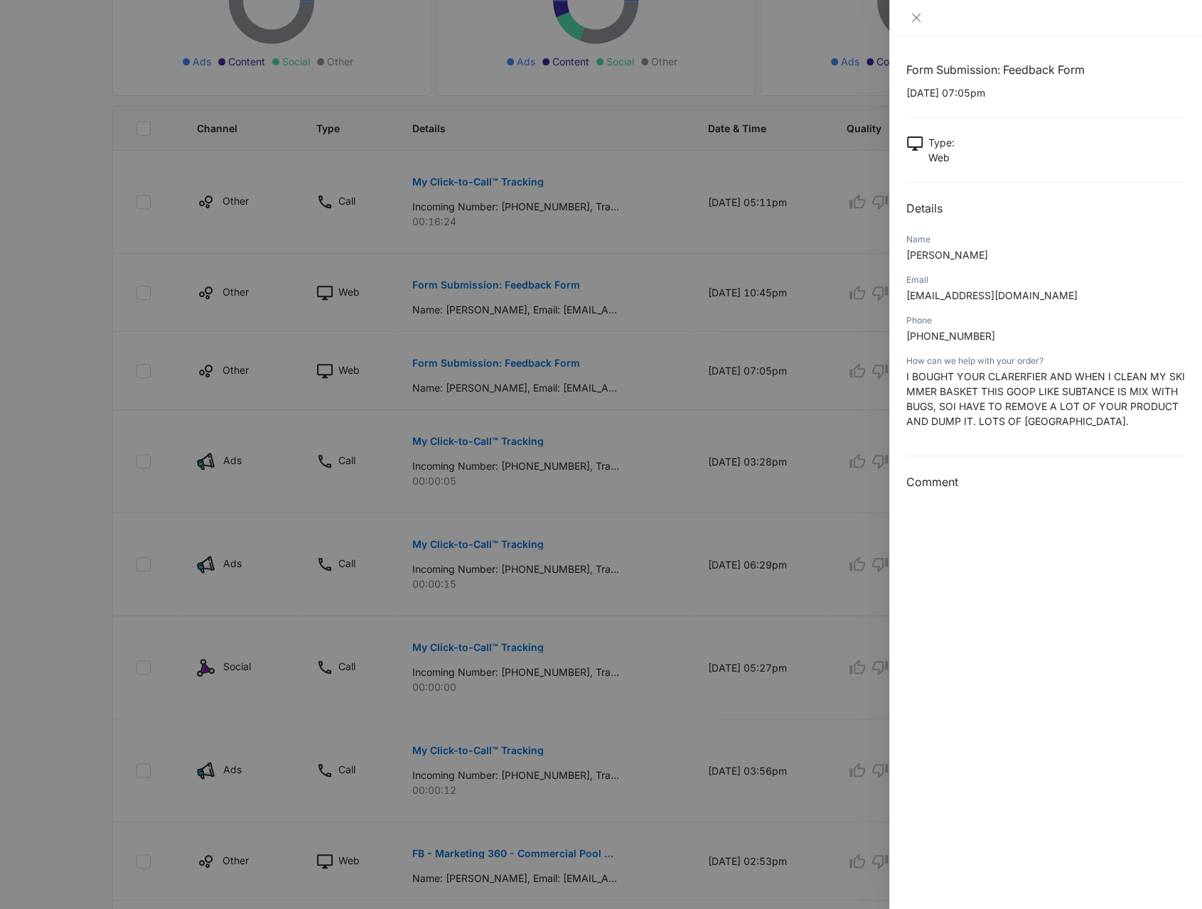
click at [552, 366] on div at bounding box center [601, 454] width 1202 height 909
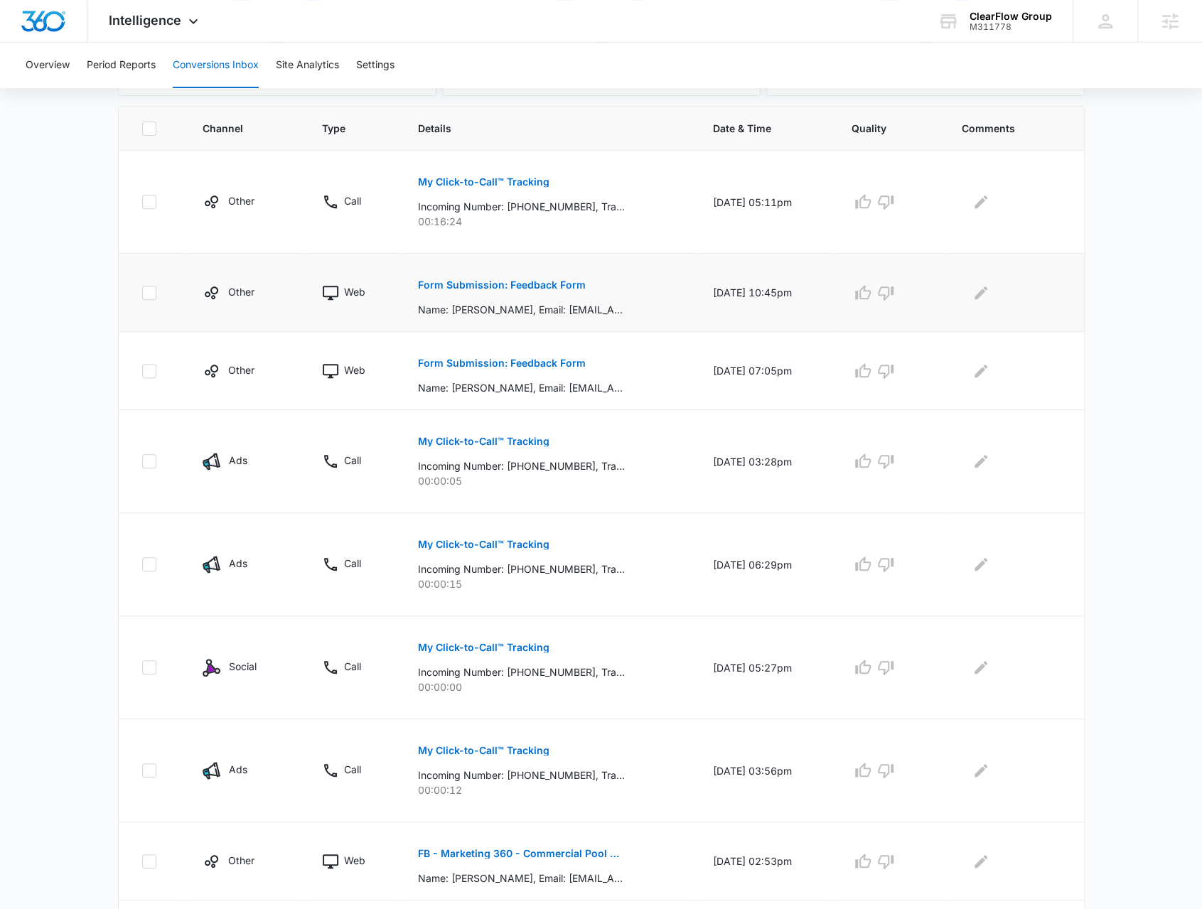
click at [553, 289] on button "Form Submission: Feedback Form" at bounding box center [502, 285] width 168 height 34
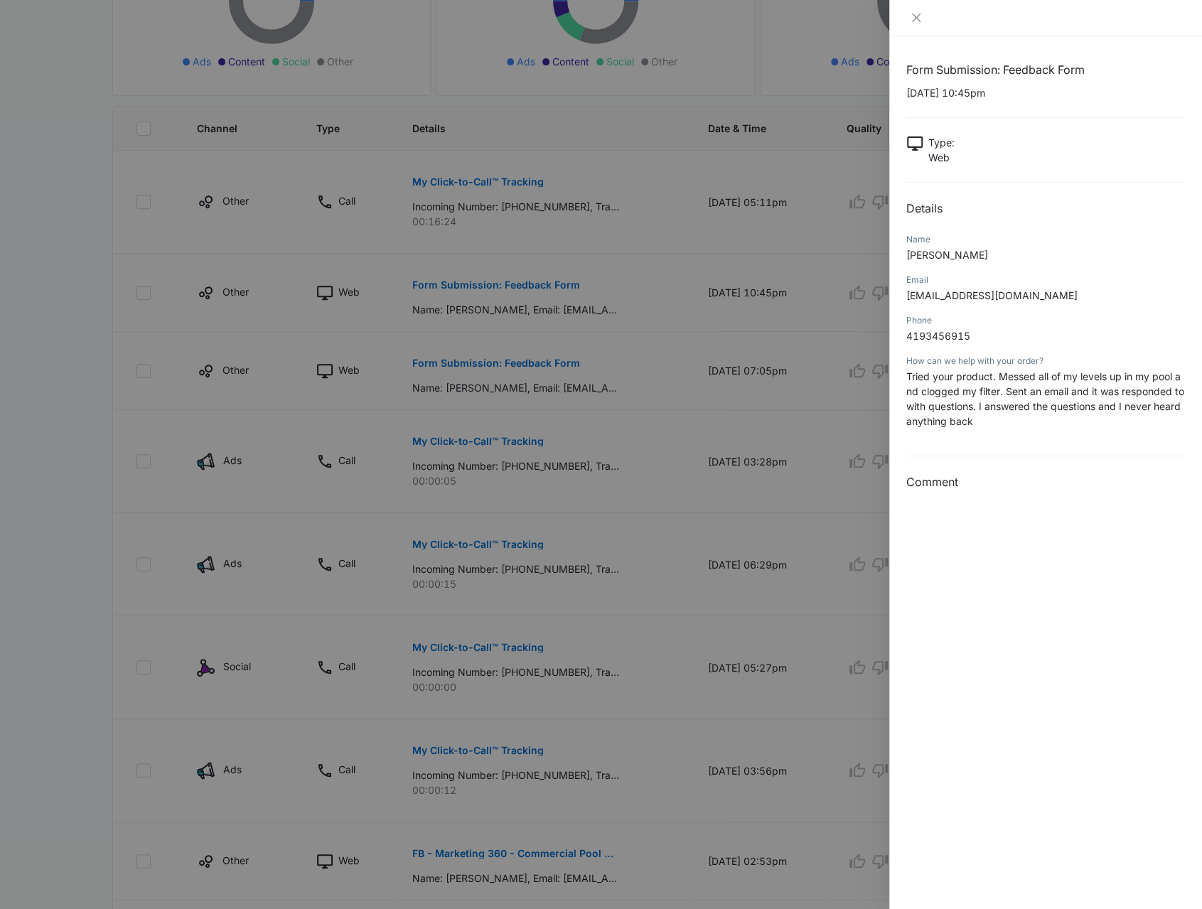
click at [797, 441] on div at bounding box center [601, 454] width 1202 height 909
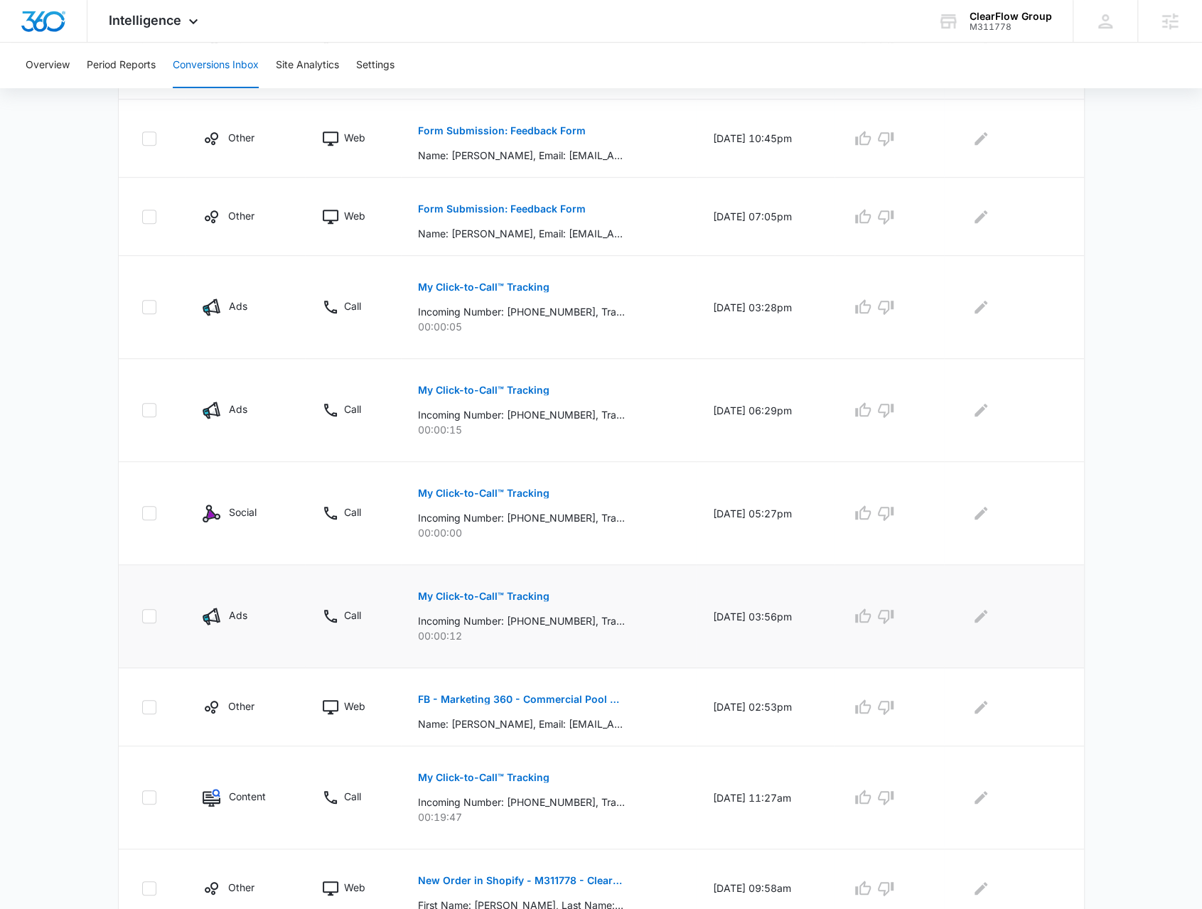
scroll to position [510, 0]
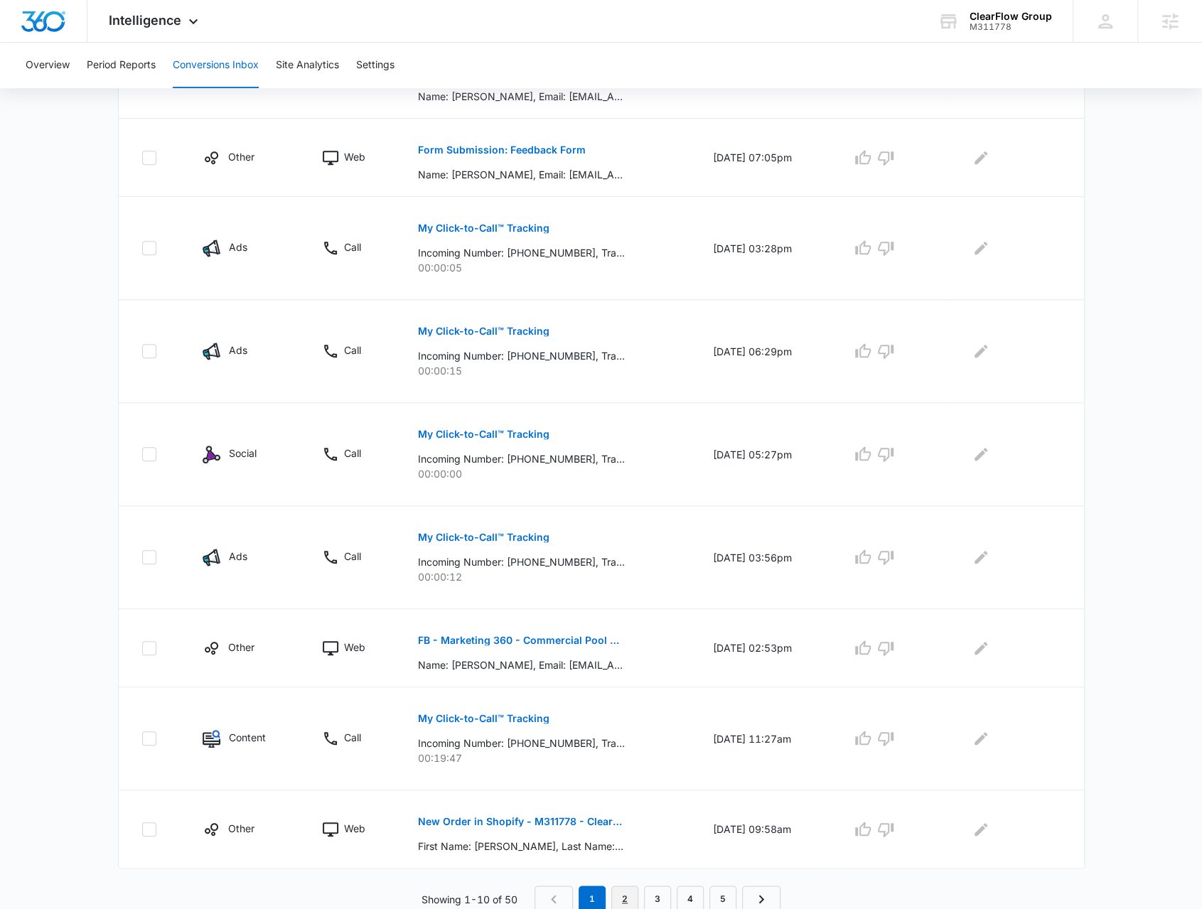
click at [637, 891] on link "2" at bounding box center [624, 899] width 27 height 27
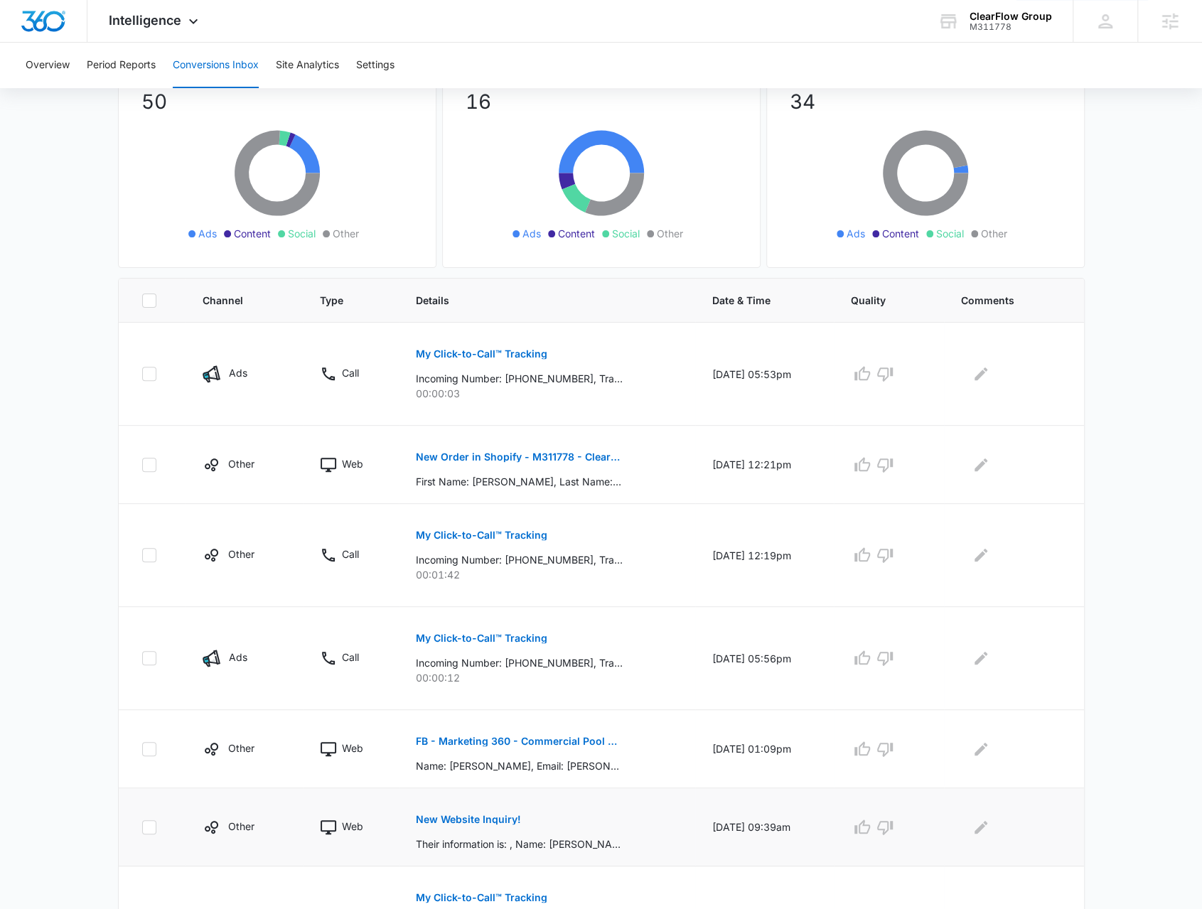
scroll to position [355, 0]
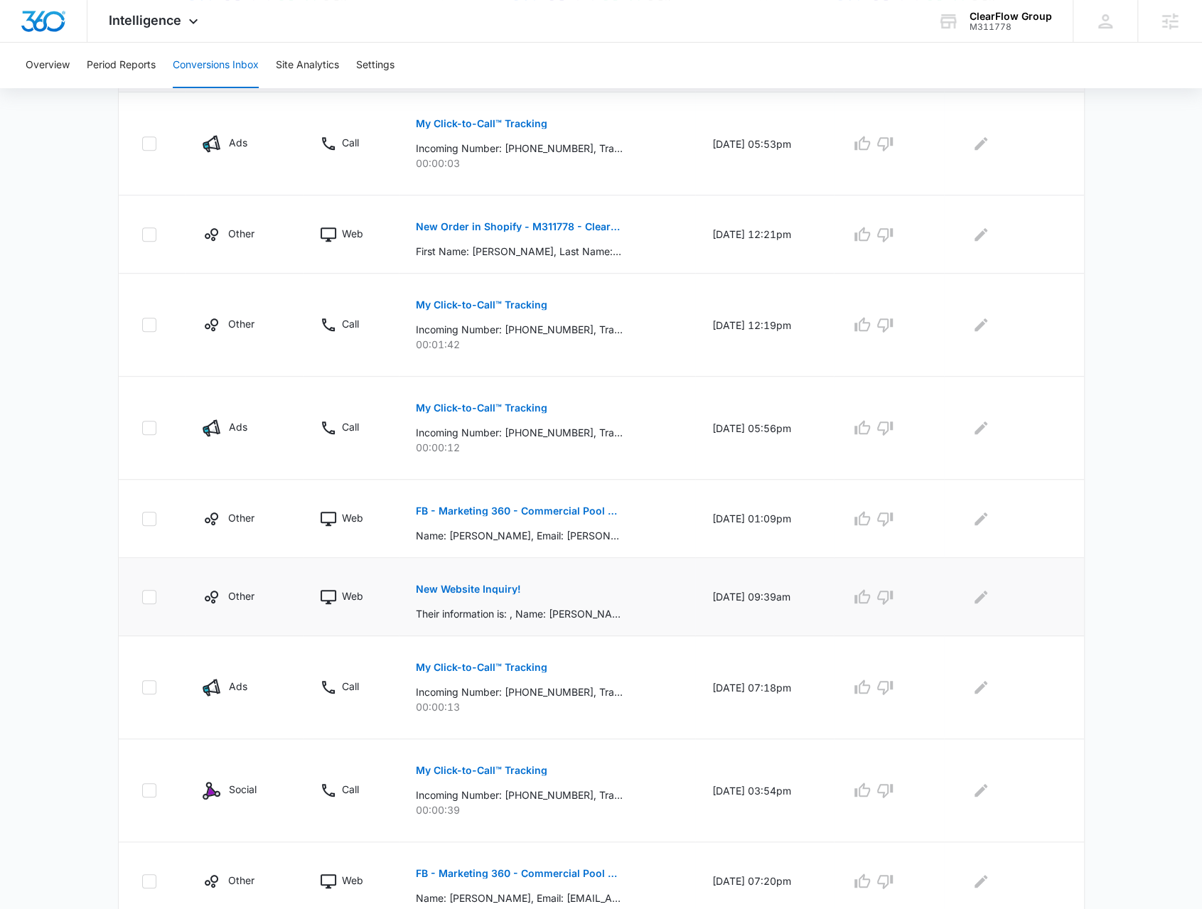
click at [481, 585] on p "New Website Inquiry!" at bounding box center [468, 589] width 105 height 10
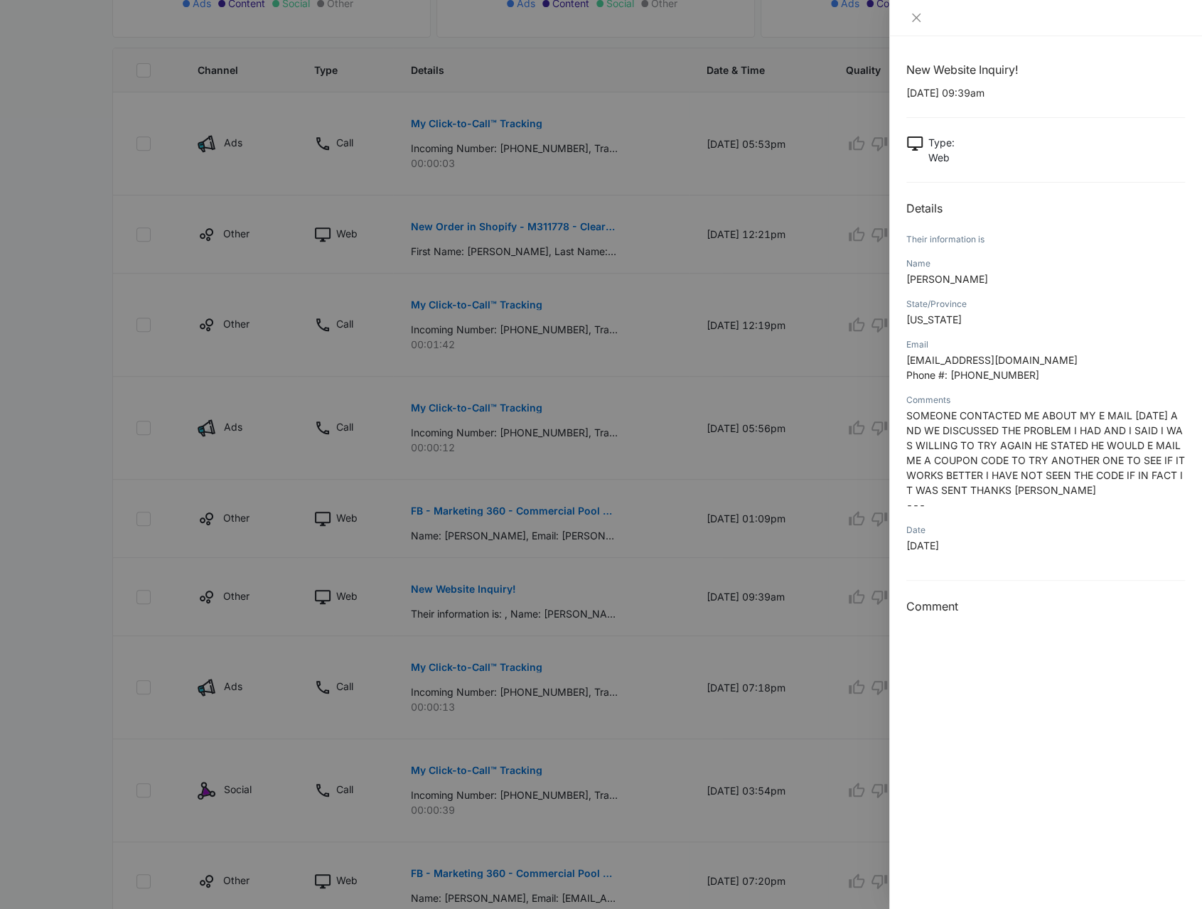
click at [523, 593] on div at bounding box center [601, 454] width 1202 height 909
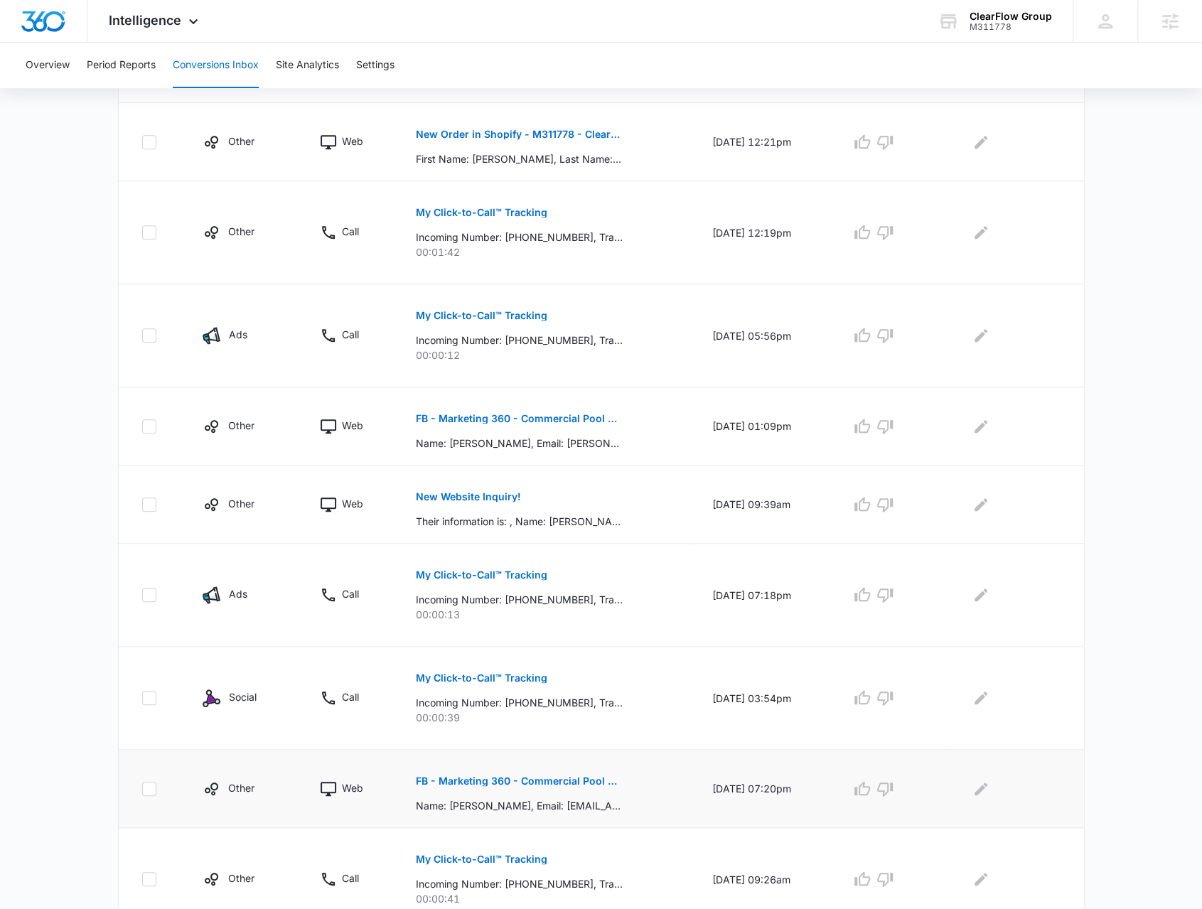
scroll to position [510, 0]
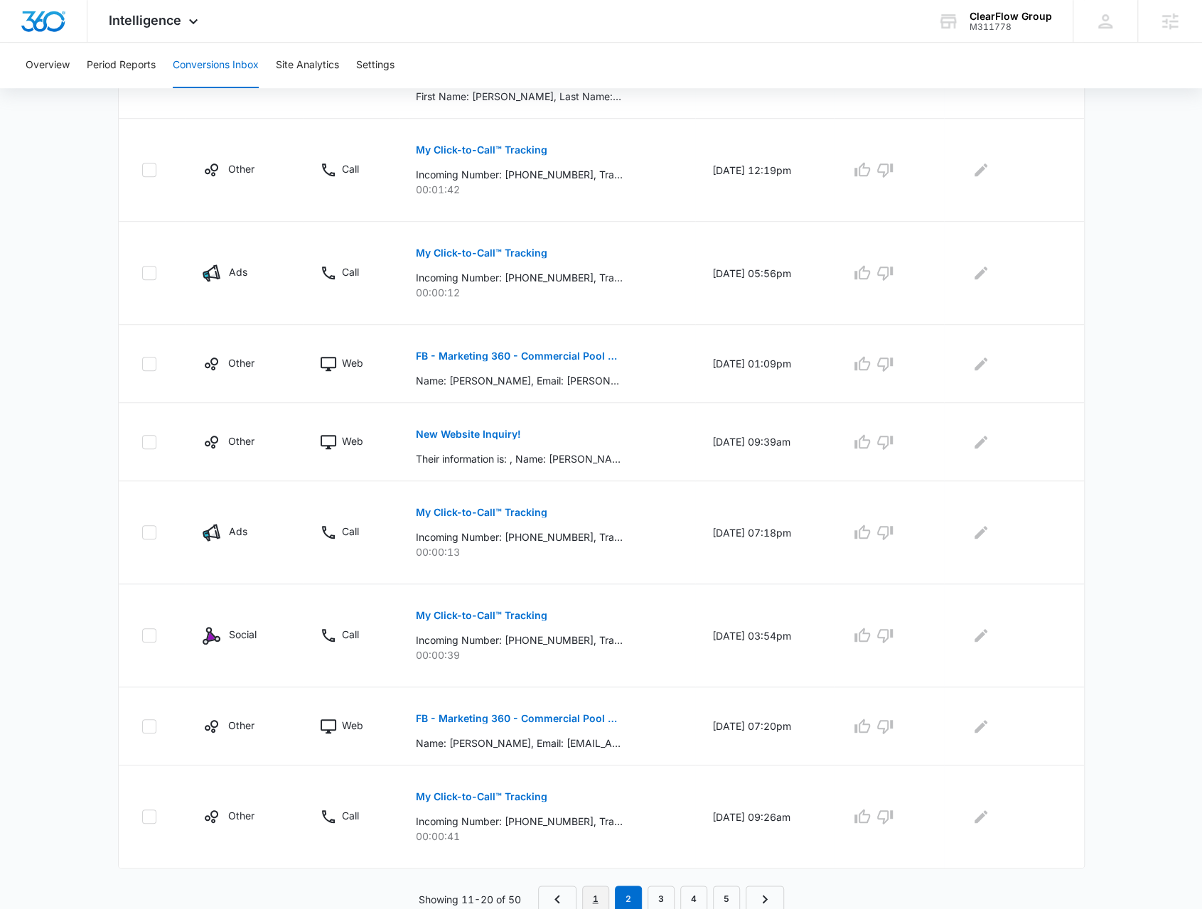
click at [600, 893] on link "1" at bounding box center [595, 899] width 27 height 27
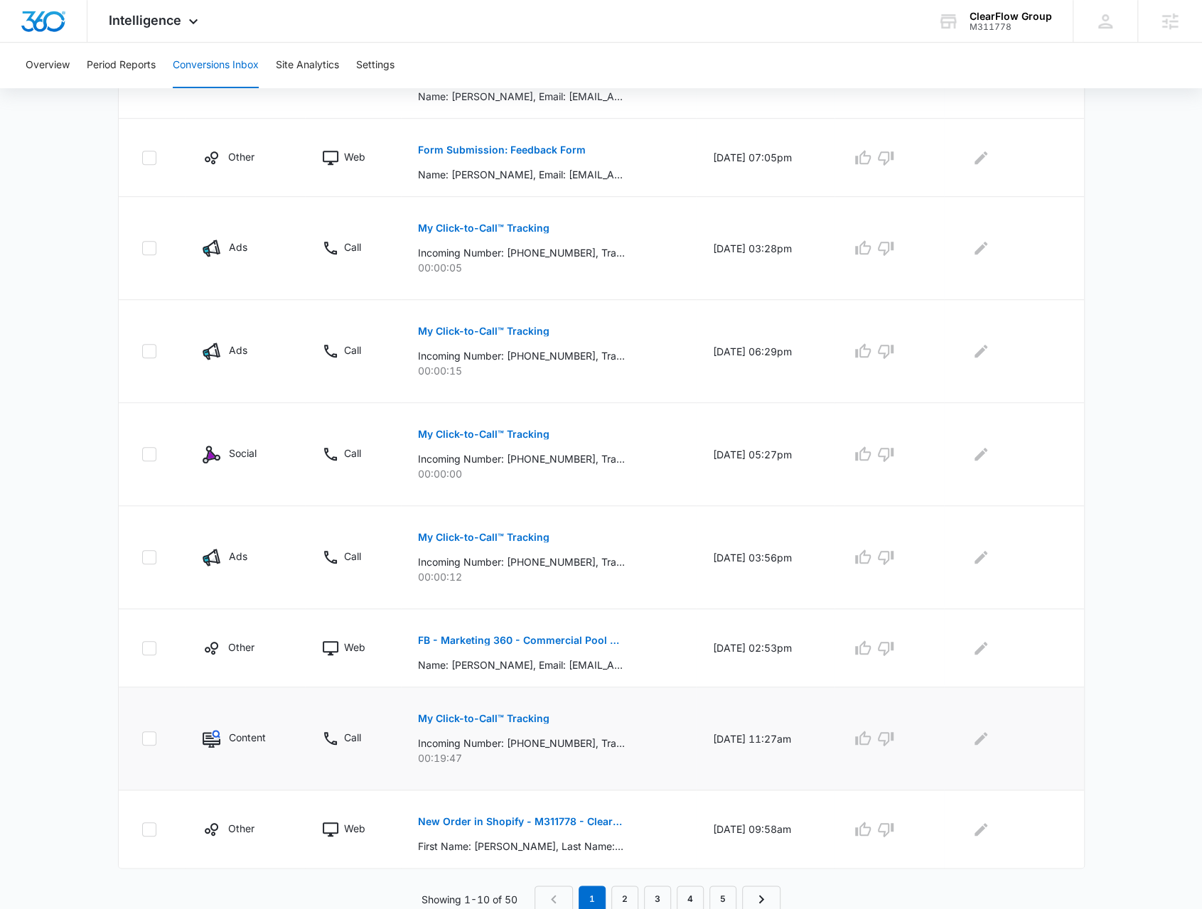
click at [493, 716] on p "My Click-to-Call™ Tracking" at bounding box center [483, 719] width 131 height 10
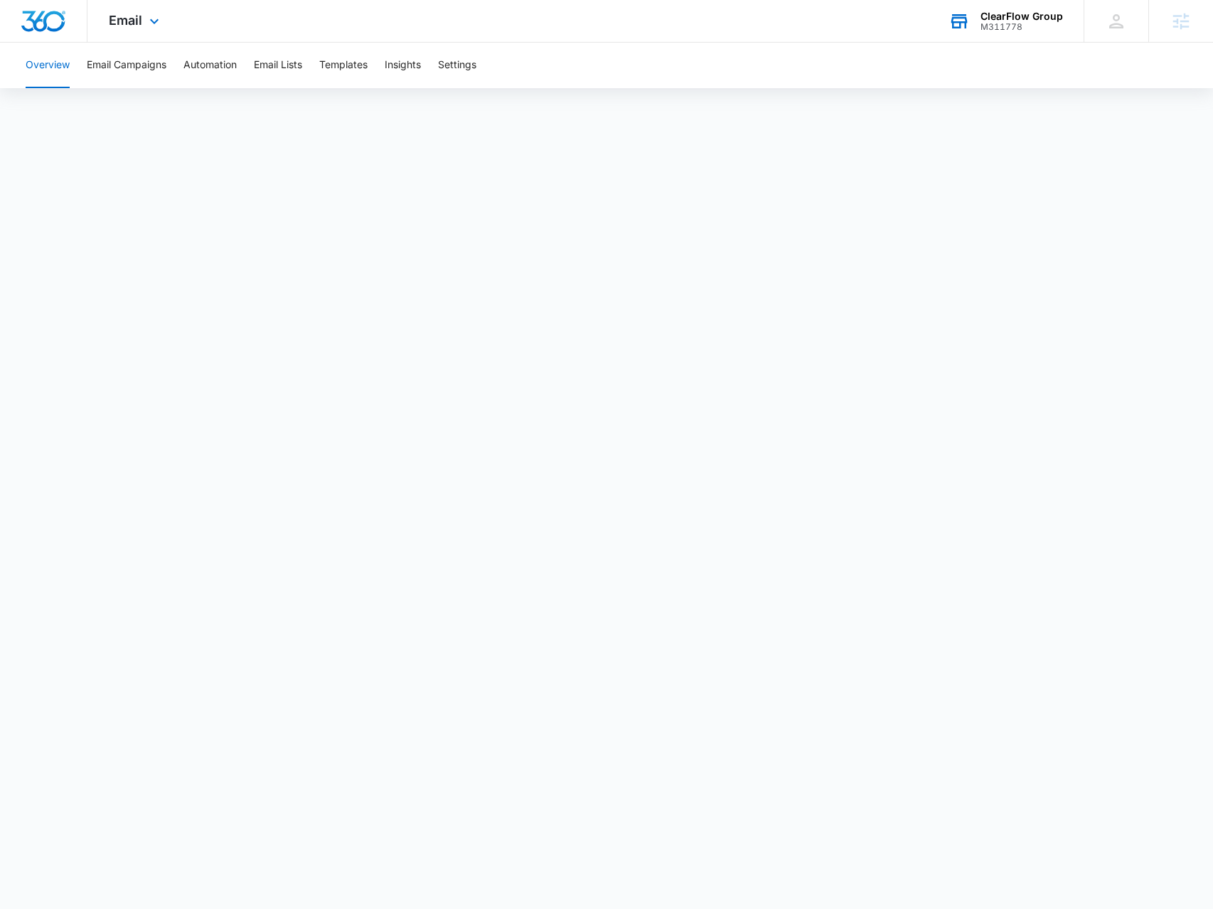
click at [984, 33] on div "ClearFlow Group M311778 Your Accounts View All" at bounding box center [1005, 21] width 156 height 42
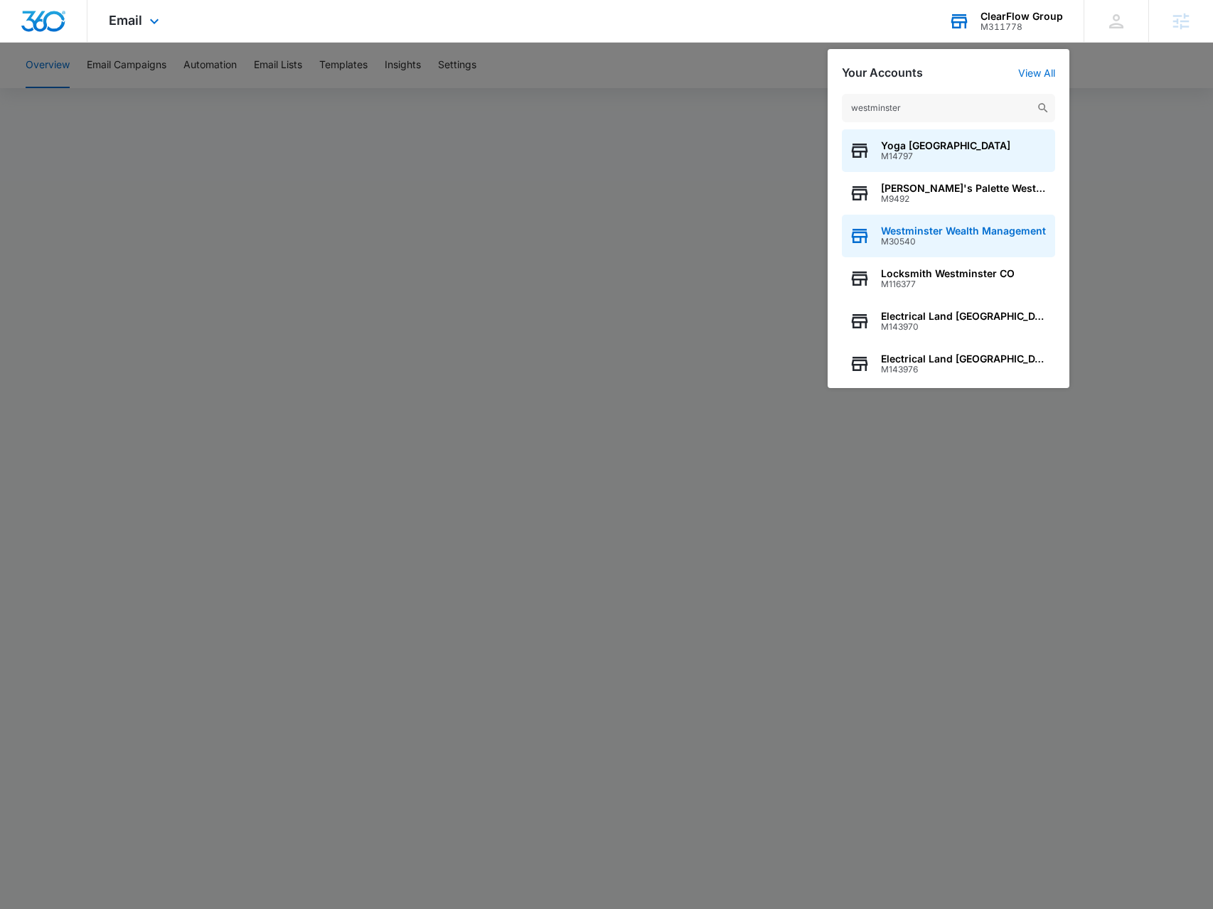
type input "westminster"
click at [945, 240] on span "M30540" at bounding box center [963, 242] width 165 height 10
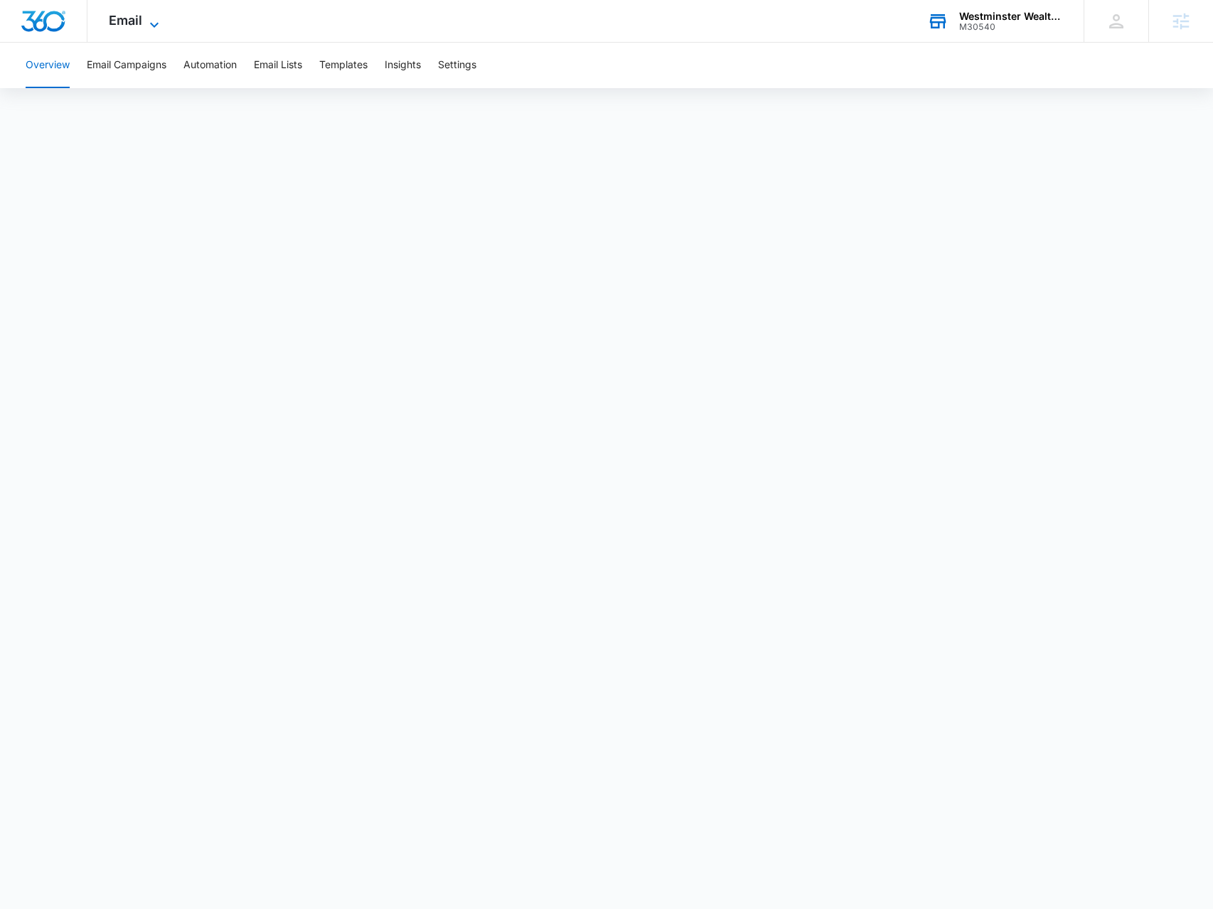
click at [129, 14] on span "Email" at bounding box center [125, 20] width 33 height 15
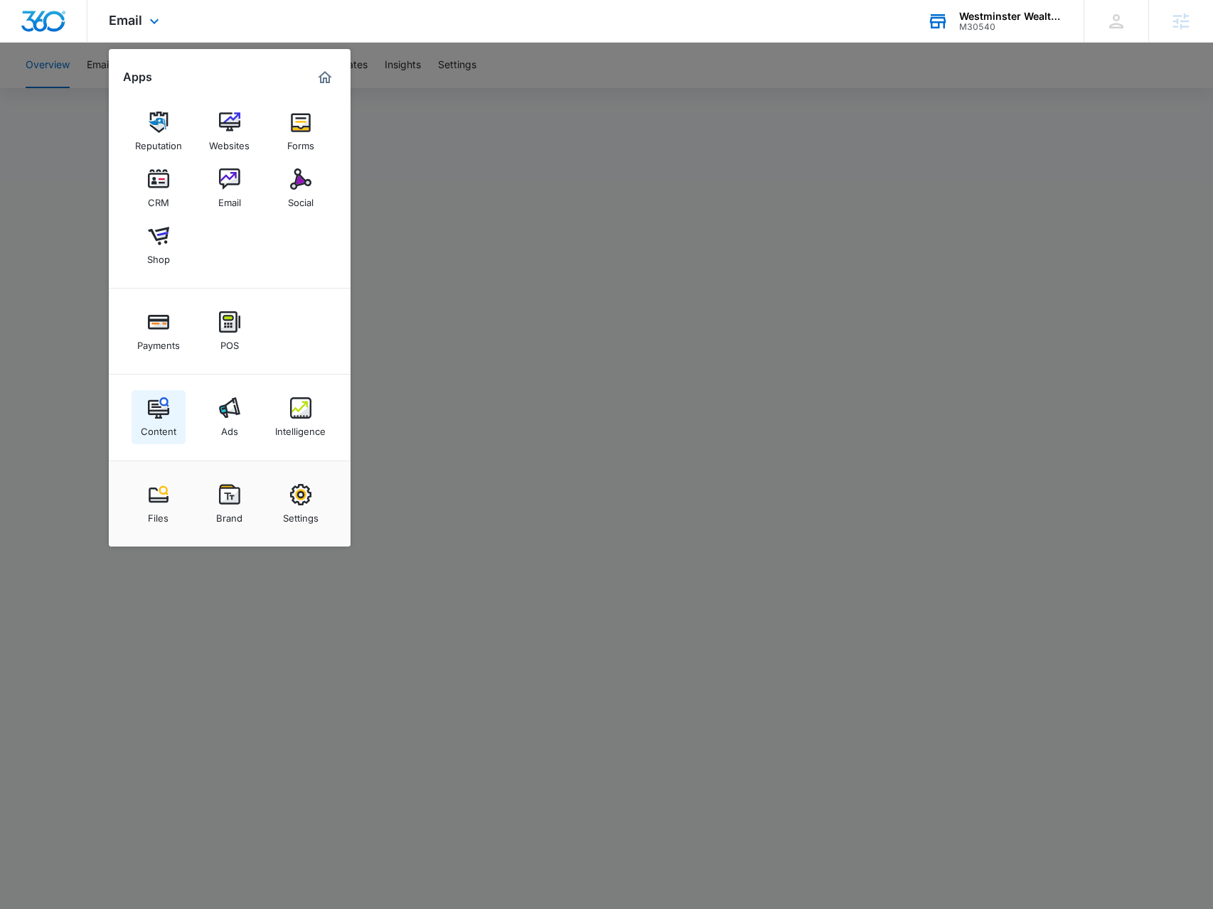
click at [163, 410] on img at bounding box center [158, 407] width 21 height 21
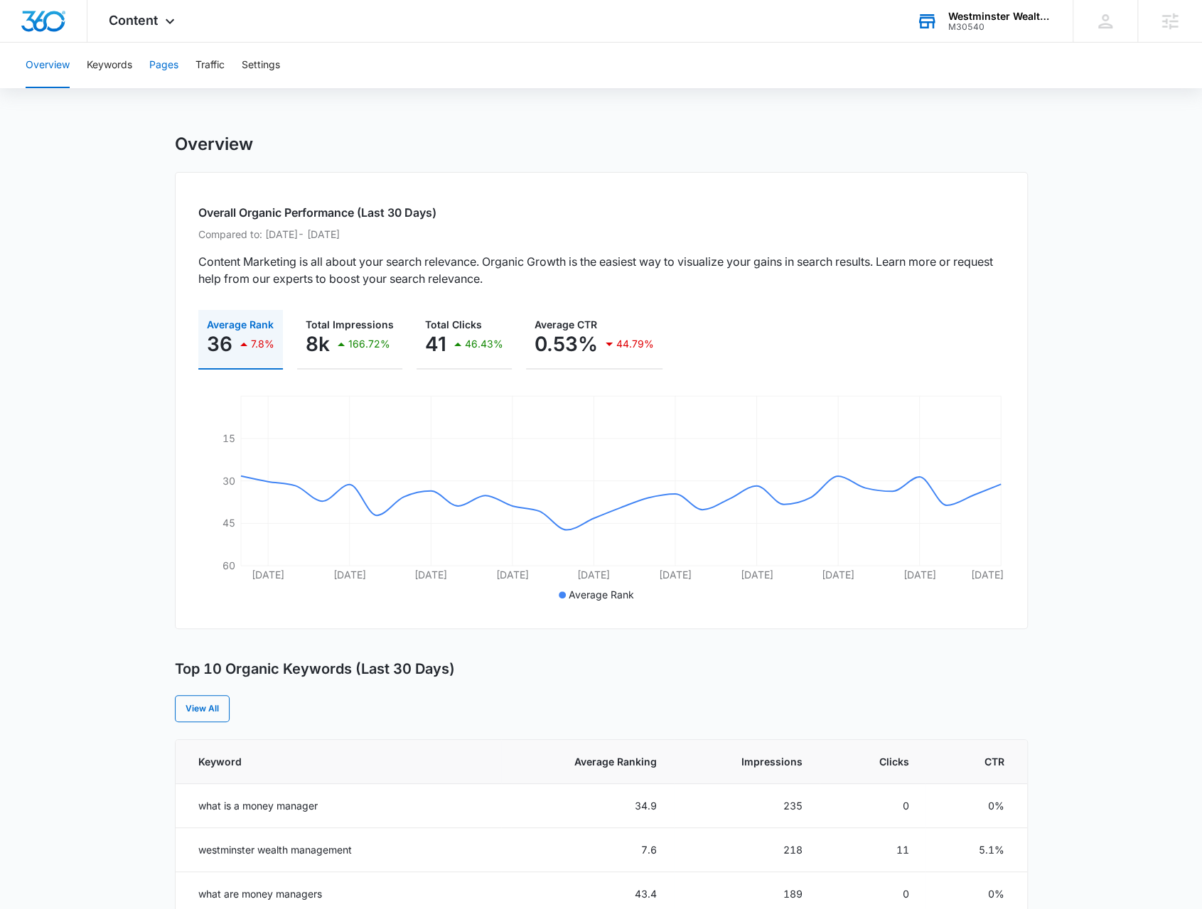
click at [166, 65] on button "Pages" at bounding box center [163, 65] width 29 height 45
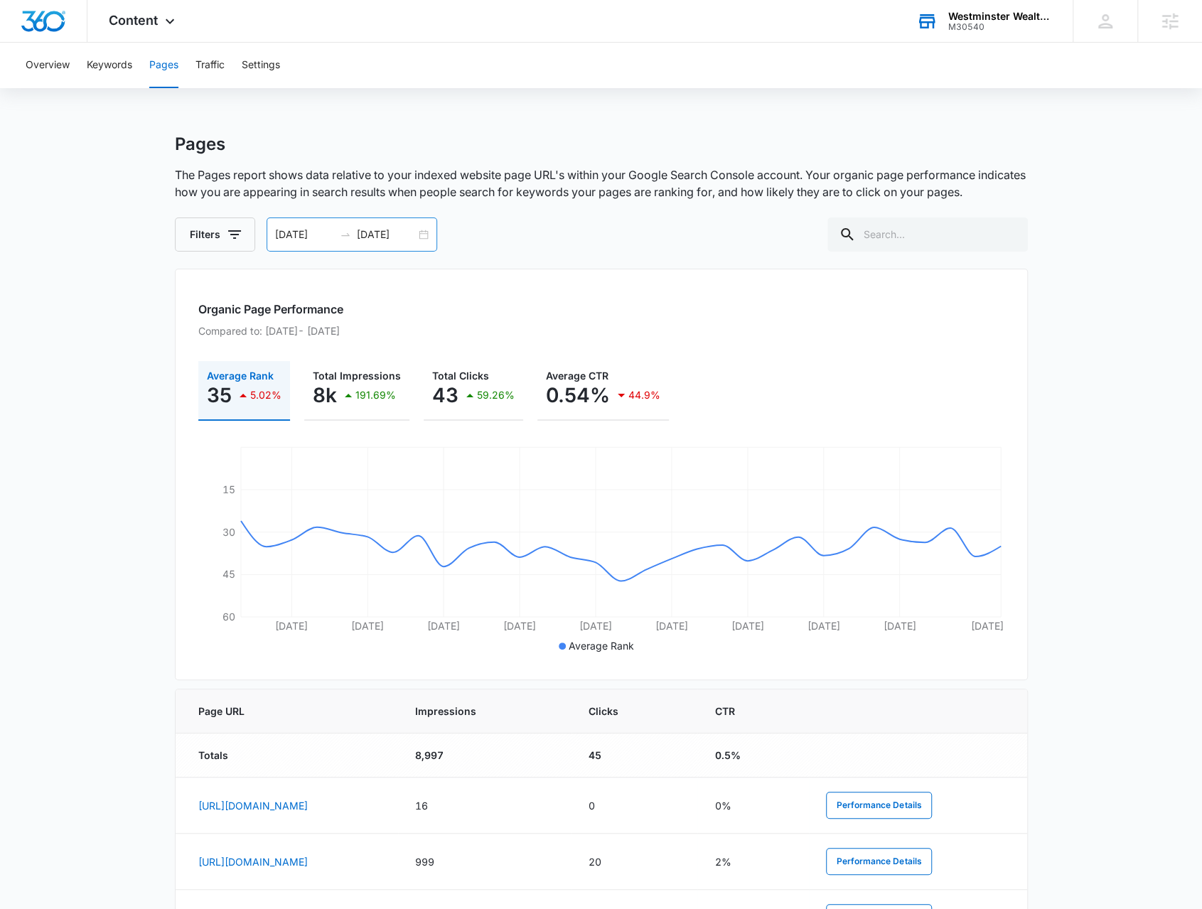
click at [374, 236] on input "[DATE]" at bounding box center [386, 235] width 59 height 16
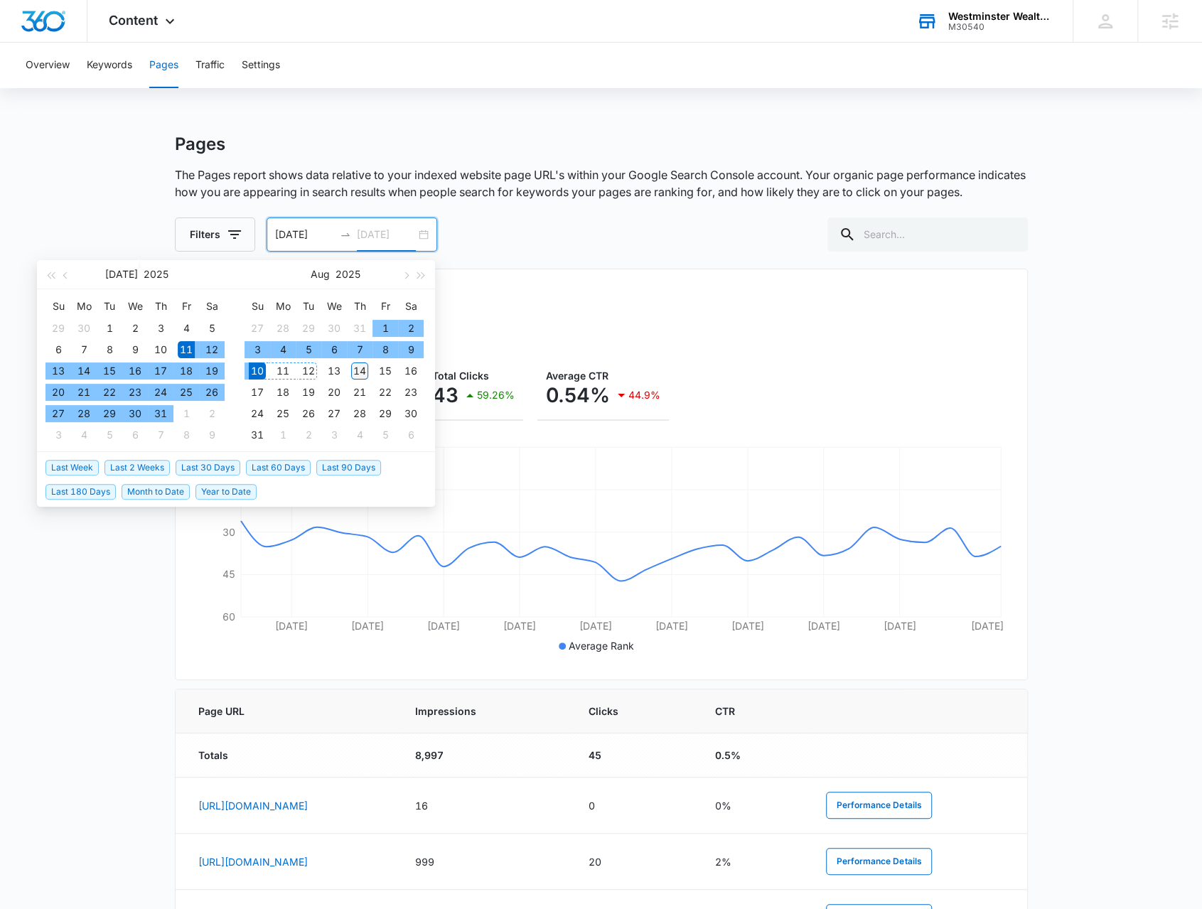
type input "[DATE]"
click at [361, 367] on div "14" at bounding box center [359, 370] width 17 height 17
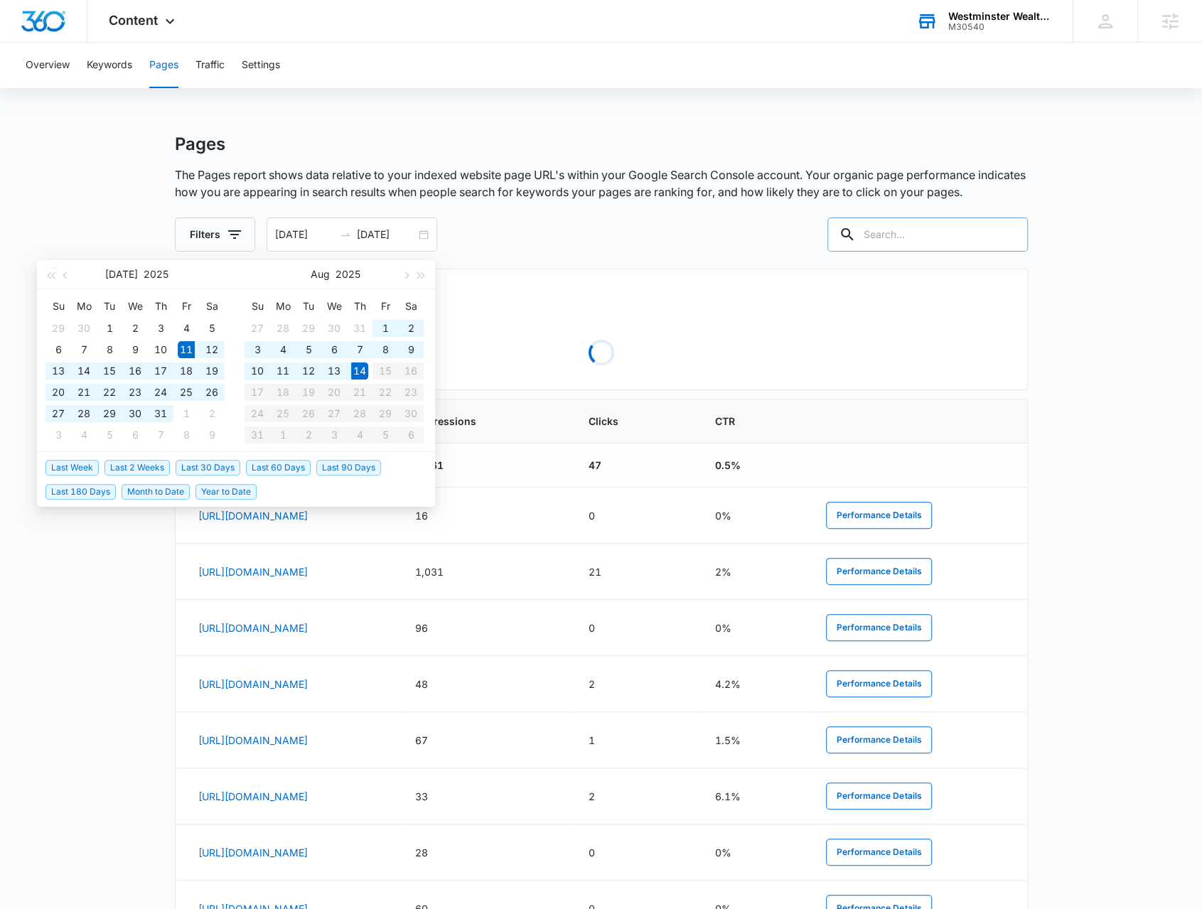
click at [905, 242] on input "text" at bounding box center [927, 234] width 200 height 34
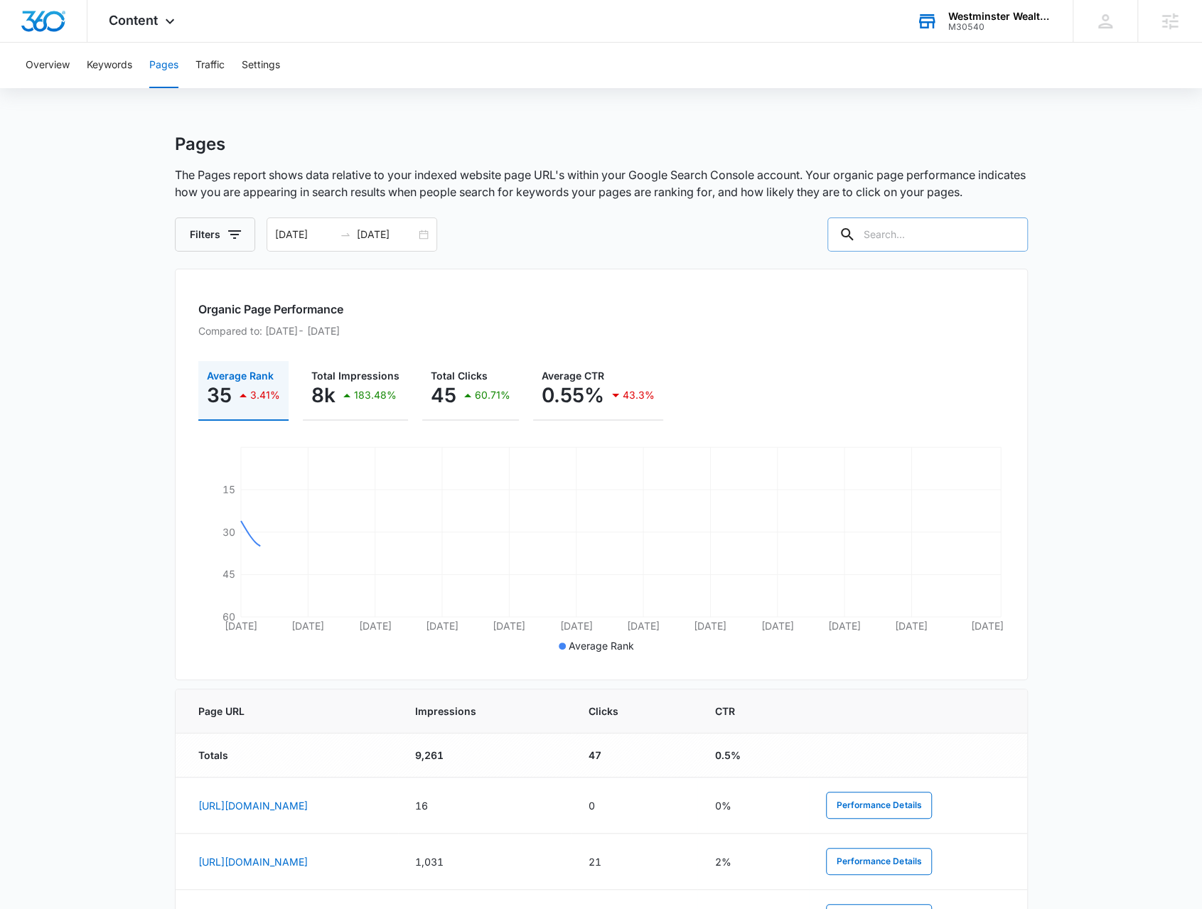
paste input "/blog/is-it-tax-free-a-look-at-tax-deferred-growth-in-annuities"
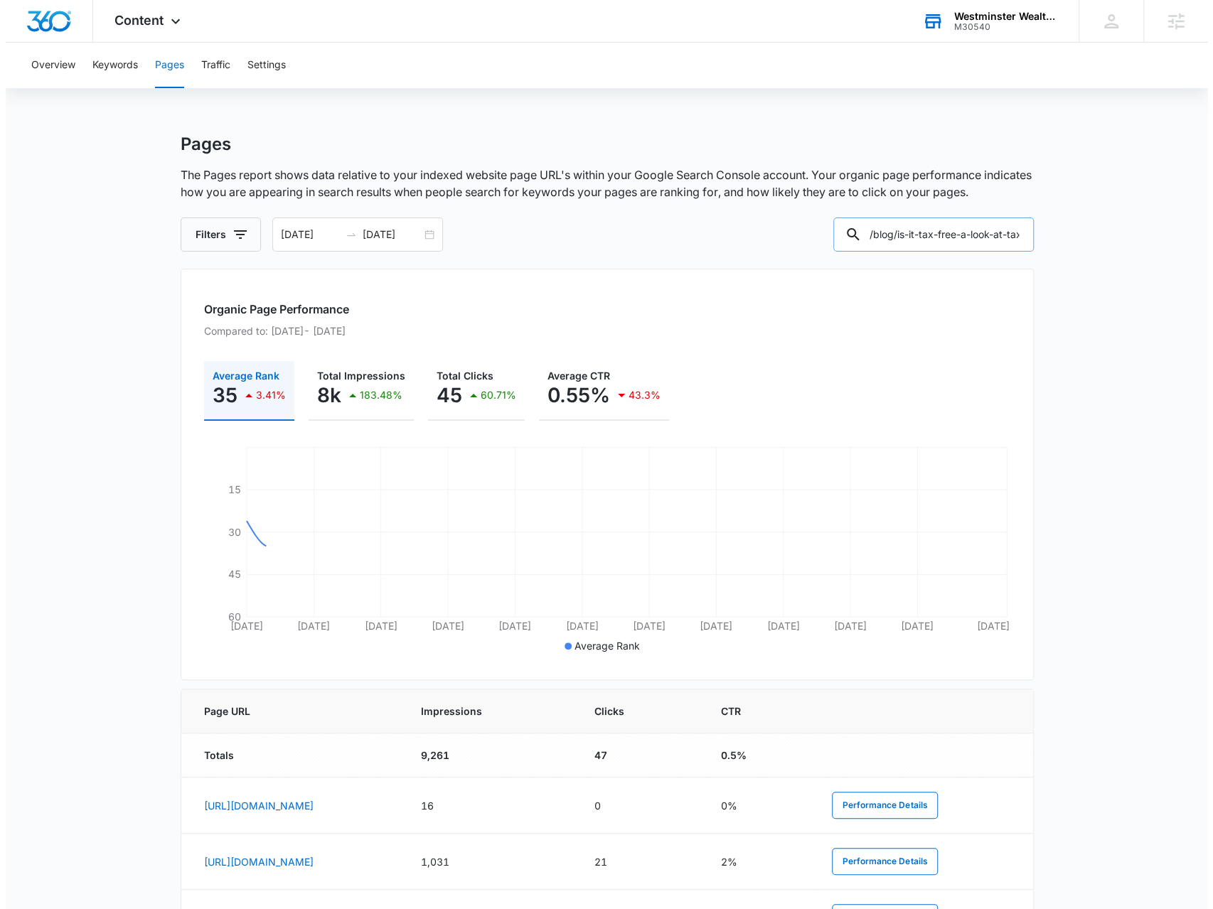
scroll to position [0, 165]
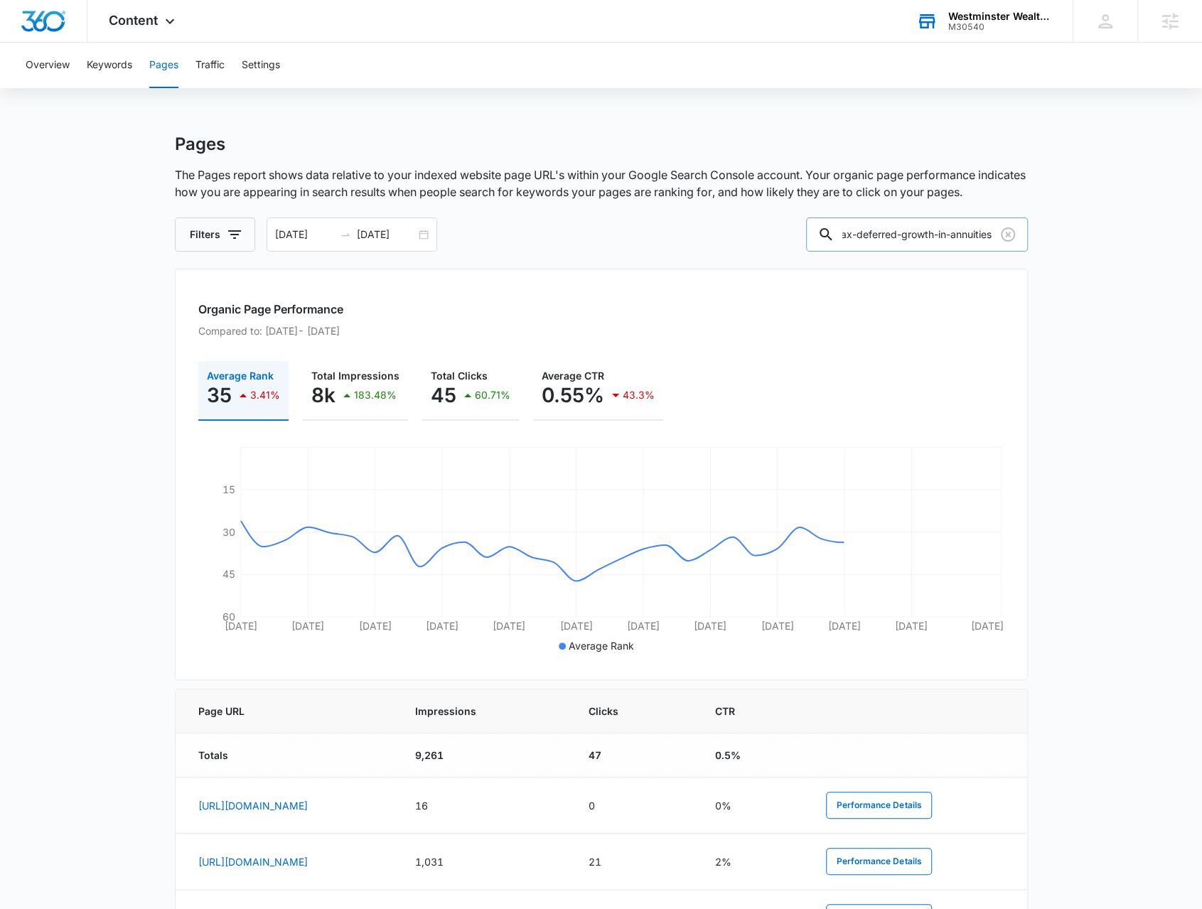
type input "/blog/is-it-tax-free-a-look-at-tax-deferred-growth-in-annuities"
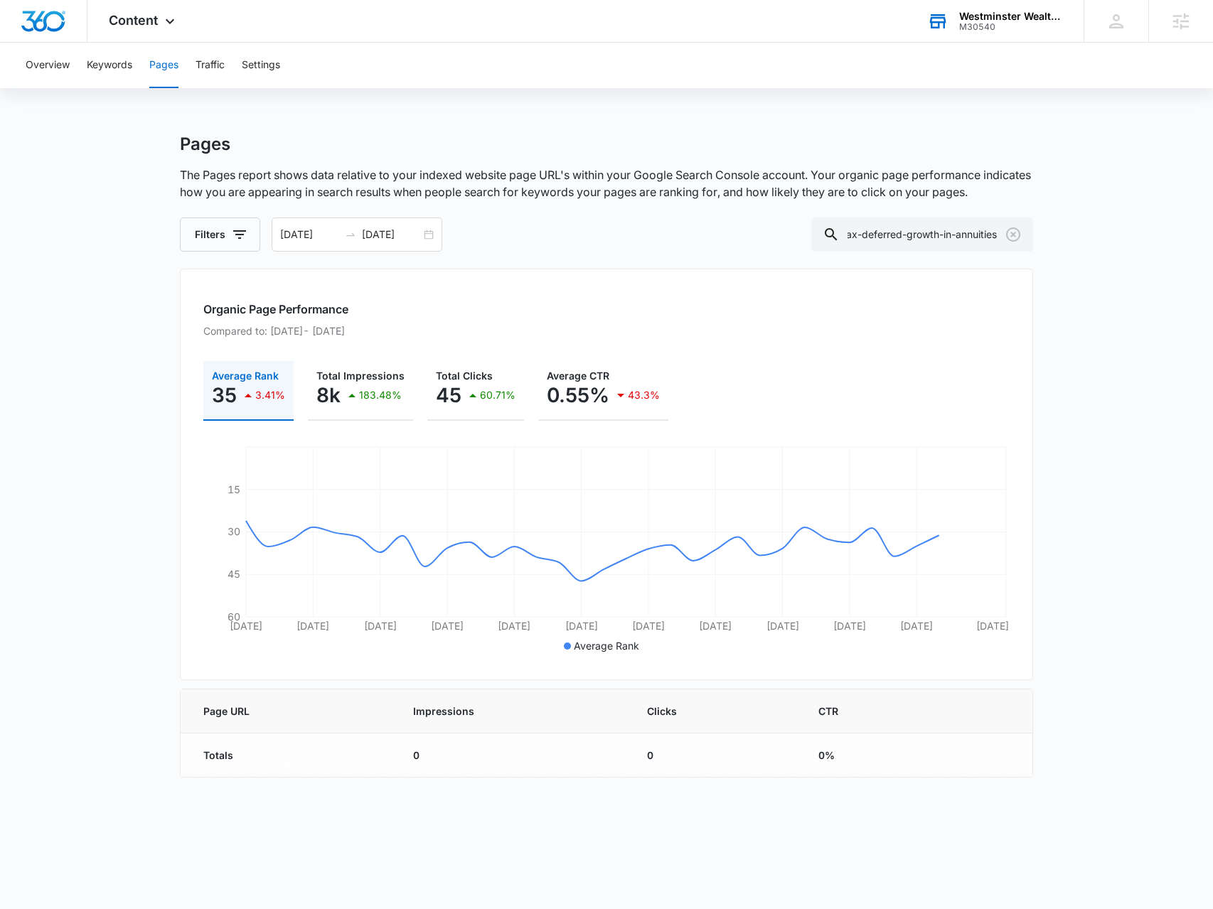
scroll to position [0, 0]
click at [141, 29] on div "Content Apps Reputation Websites Forms CRM Email Social Shop Payments POS Conte…" at bounding box center [143, 21] width 112 height 42
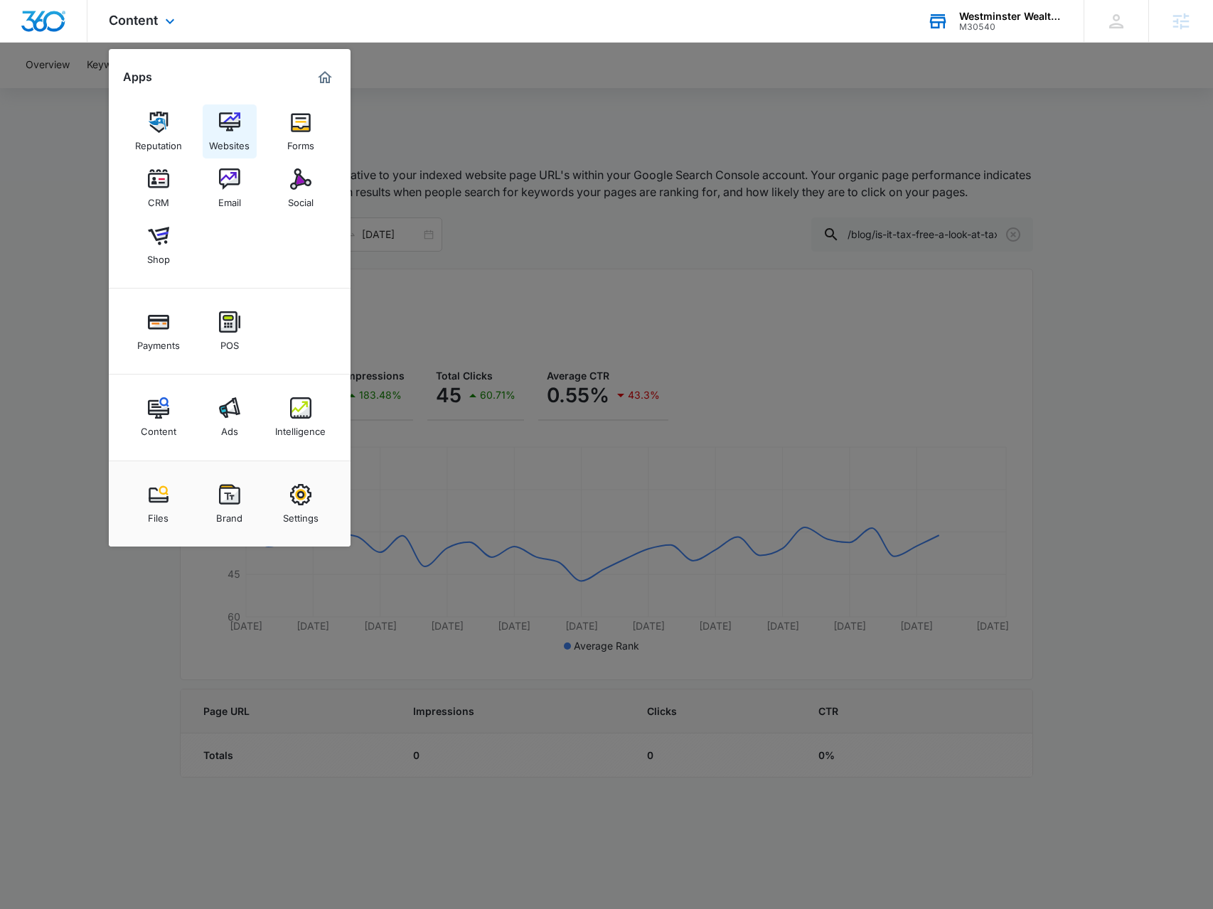
click at [235, 131] on img at bounding box center [229, 122] width 21 height 21
